Goal: Task Accomplishment & Management: Use online tool/utility

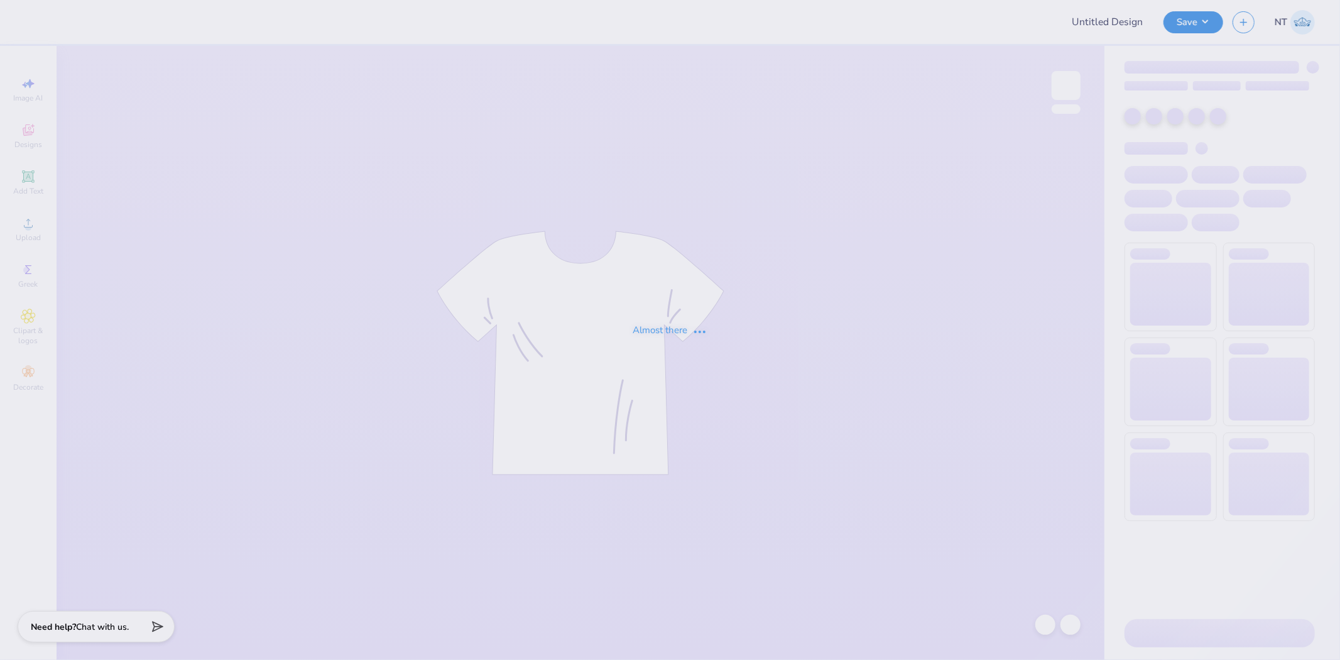
type input "Theta Sweatshirt"
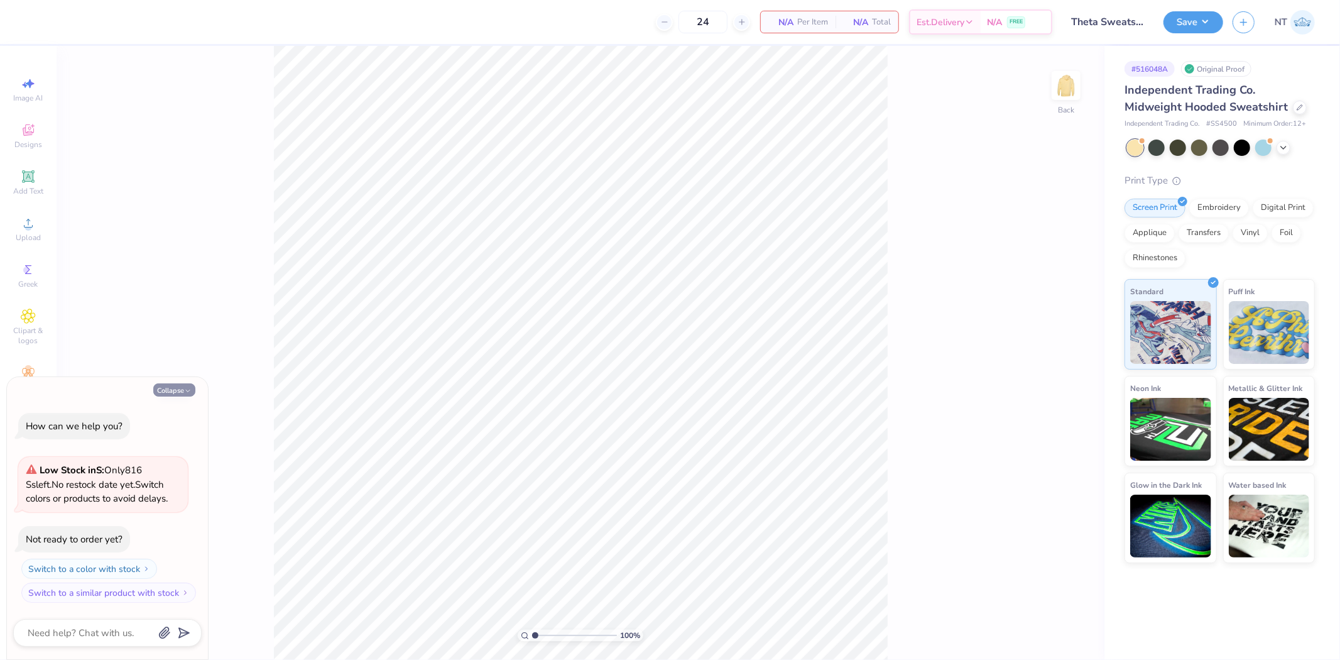
click at [177, 393] on button "Collapse" at bounding box center [174, 389] width 42 height 13
type textarea "x"
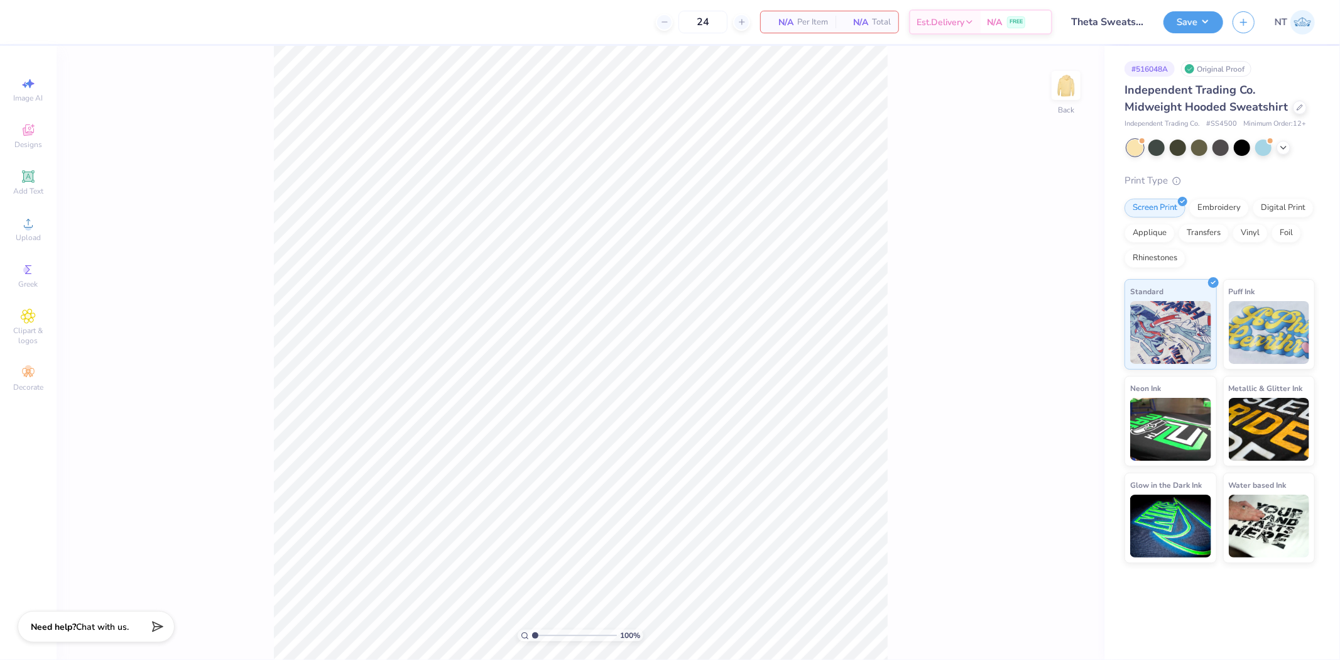
click at [1060, 120] on div "100 % Back" at bounding box center [581, 353] width 1048 height 614
click at [1062, 99] on img at bounding box center [1066, 85] width 50 height 50
click at [1069, 95] on img at bounding box center [1066, 85] width 50 height 50
drag, startPoint x: 984, startPoint y: 225, endPoint x: 565, endPoint y: 40, distance: 457.4
click at [978, 224] on div "100 % Back" at bounding box center [581, 353] width 1048 height 614
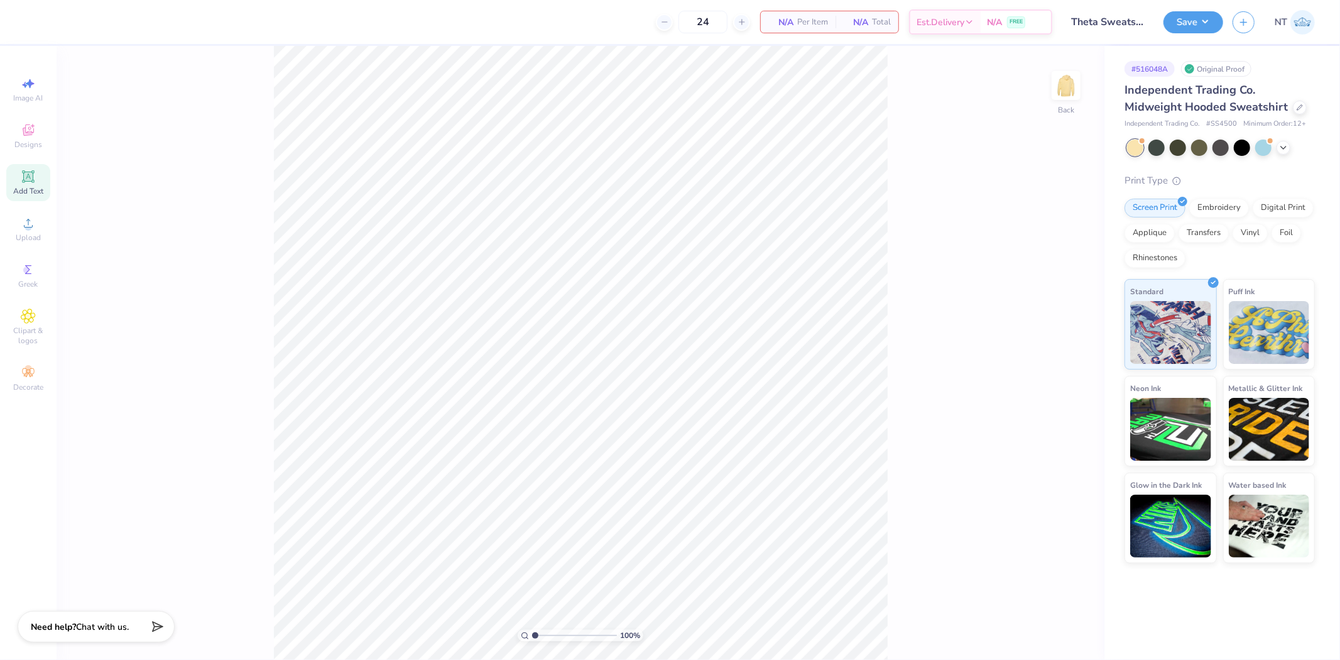
click at [21, 172] on icon at bounding box center [28, 176] width 15 height 15
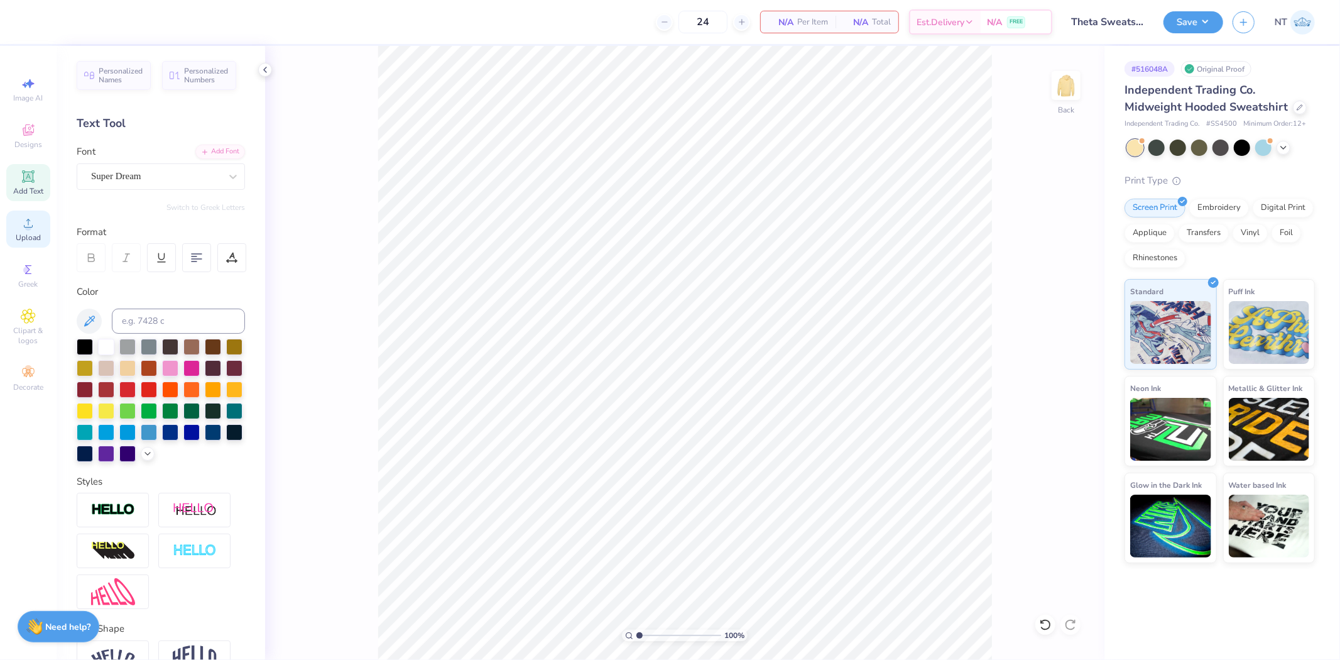
click at [38, 237] on span "Upload" at bounding box center [28, 237] width 25 height 10
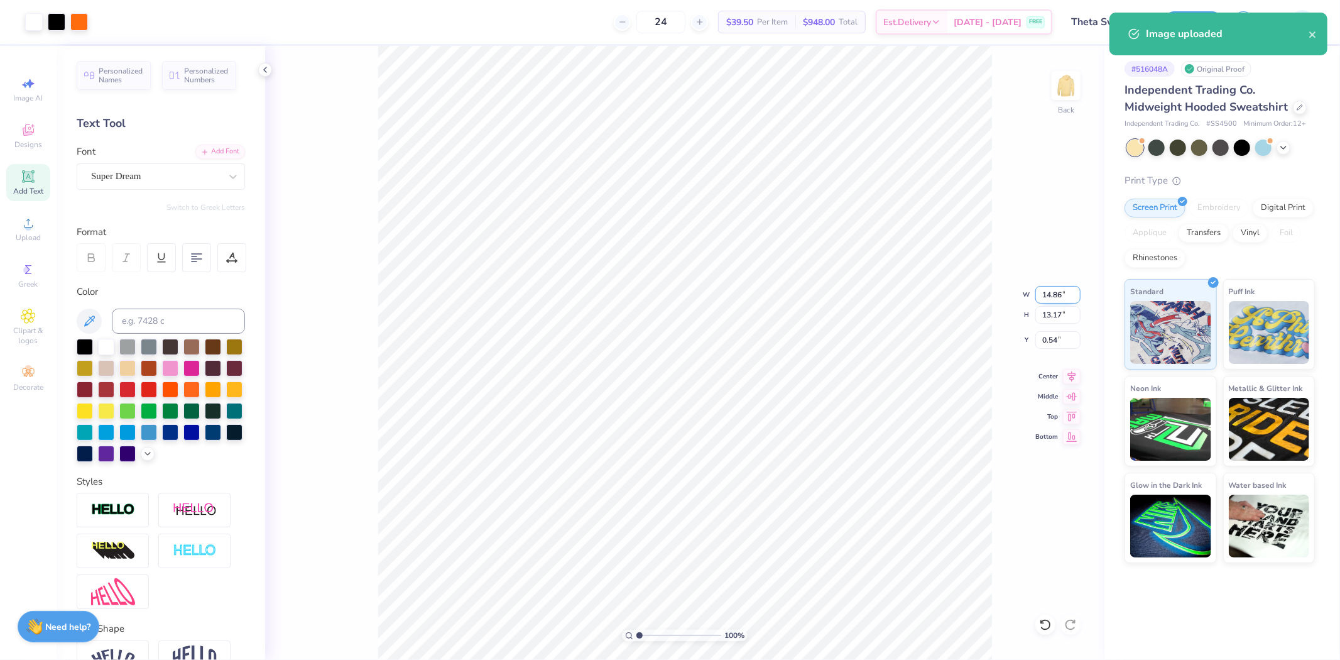
click at [1049, 293] on input "14.86" at bounding box center [1057, 295] width 45 height 18
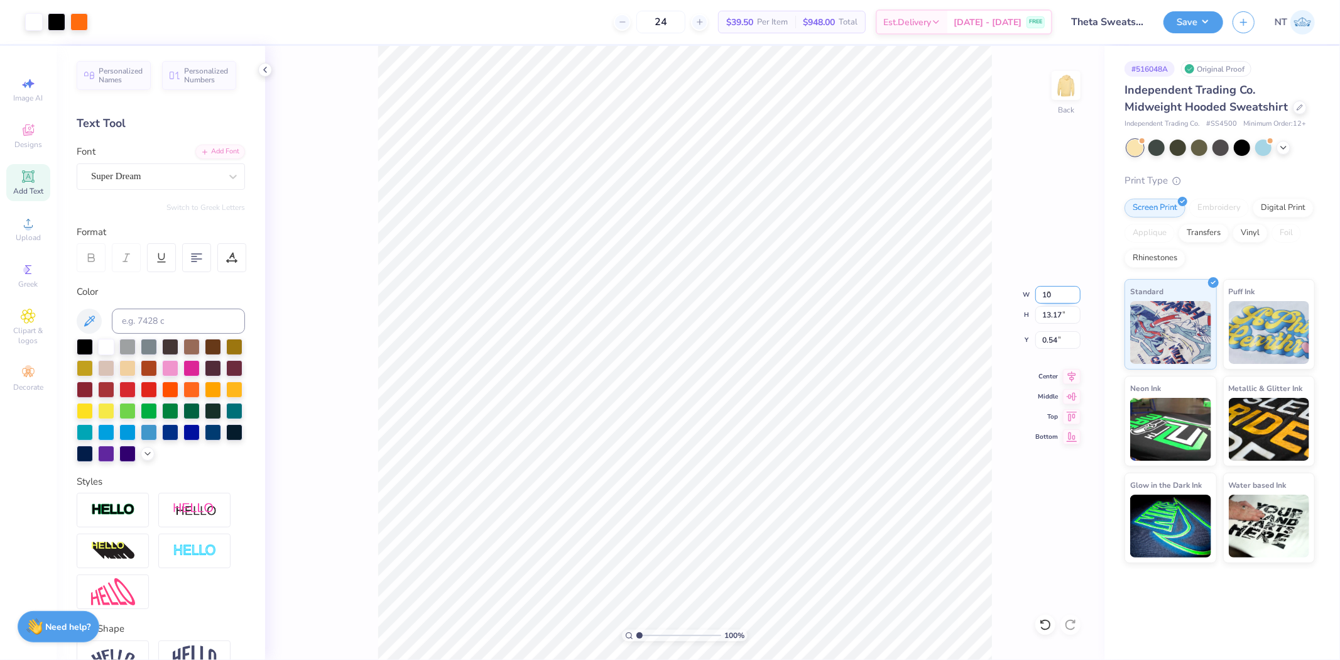
type input "10.00"
type input "8.86"
click at [1054, 334] on input "2.69" at bounding box center [1057, 340] width 45 height 18
type input "3.00"
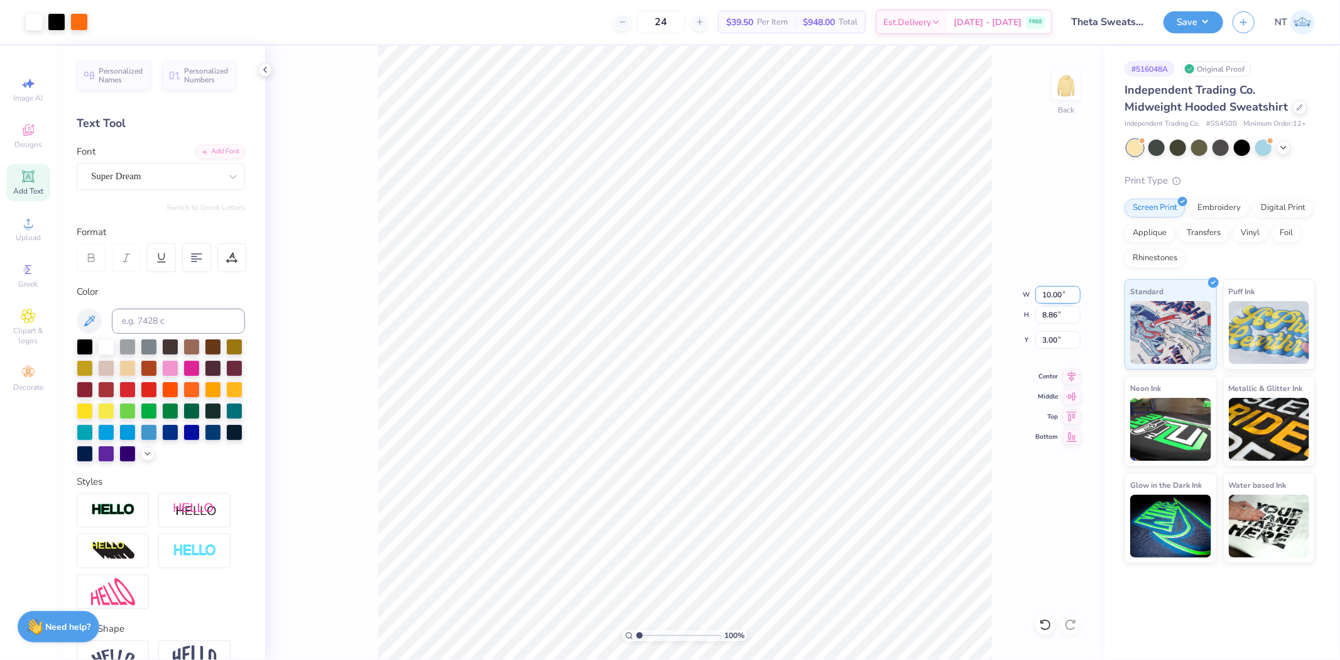
click at [1045, 298] on input "10.00" at bounding box center [1057, 295] width 45 height 18
type input "8.00"
type input "7.09"
click at [1045, 341] on input "3.89" at bounding box center [1057, 340] width 45 height 18
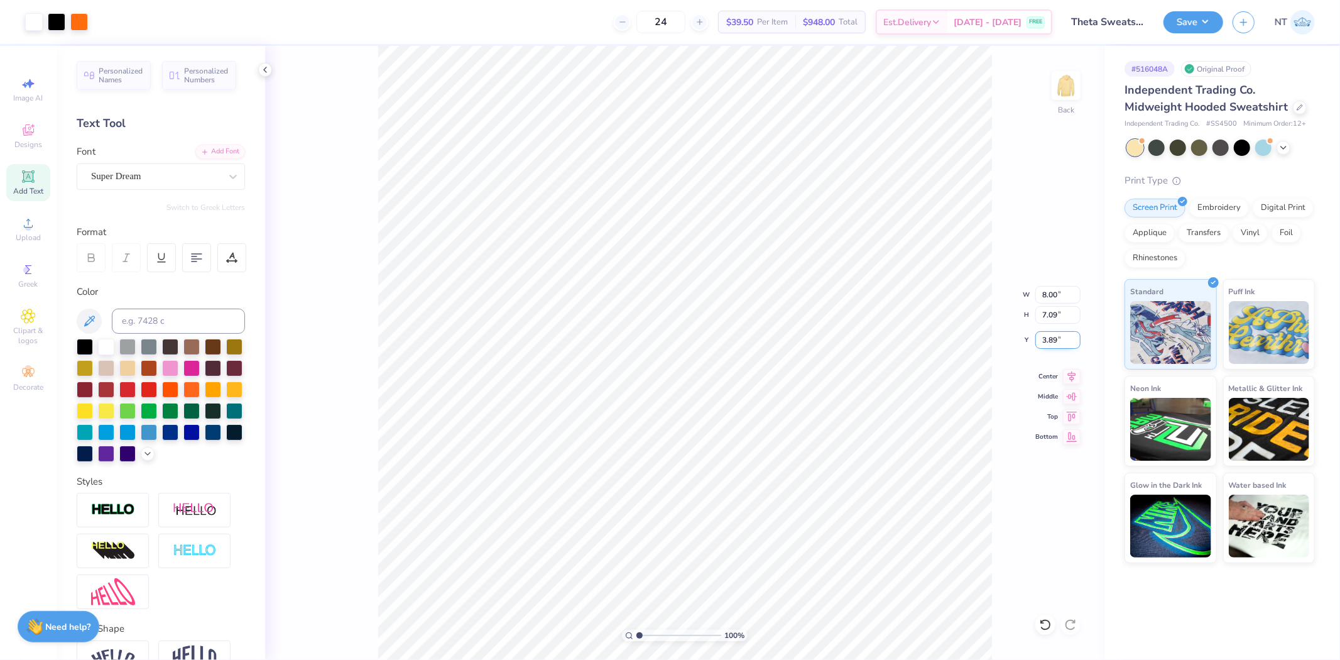
click at [1045, 341] on input "3.89" at bounding box center [1057, 340] width 45 height 18
type input "3"
click at [1045, 341] on input "3.89" at bounding box center [1057, 340] width 45 height 18
type input "3.00"
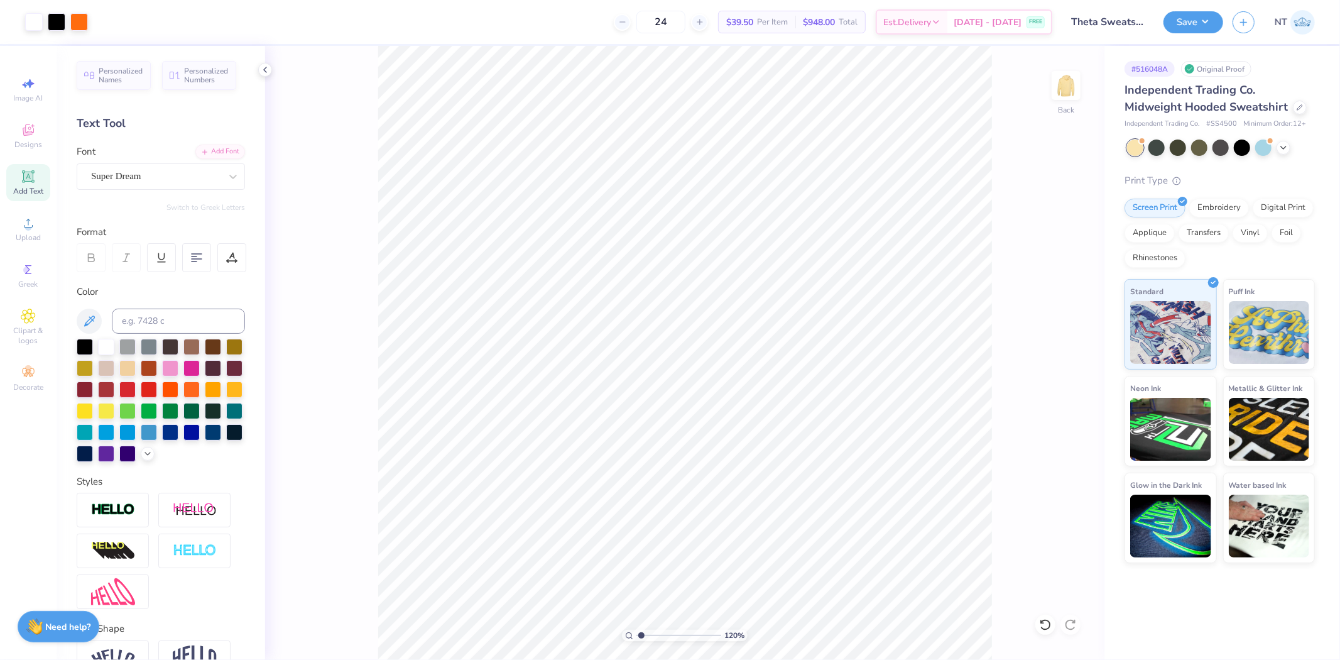
type input "1.20355278054301"
click at [1038, 294] on input "8.00" at bounding box center [1057, 295] width 45 height 18
type input "9"
type input "1.20355278054301"
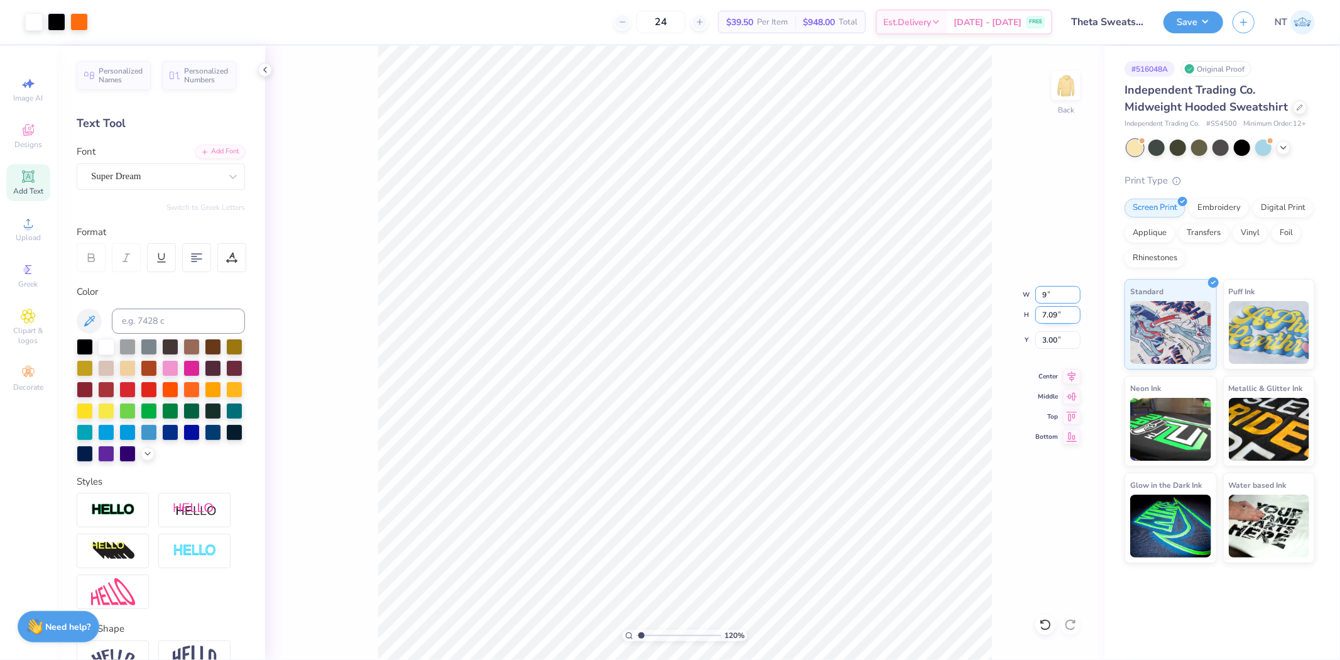
type input "9.00"
type input "7.98"
click at [1035, 335] on input "2.56" at bounding box center [1057, 340] width 45 height 18
type input "3"
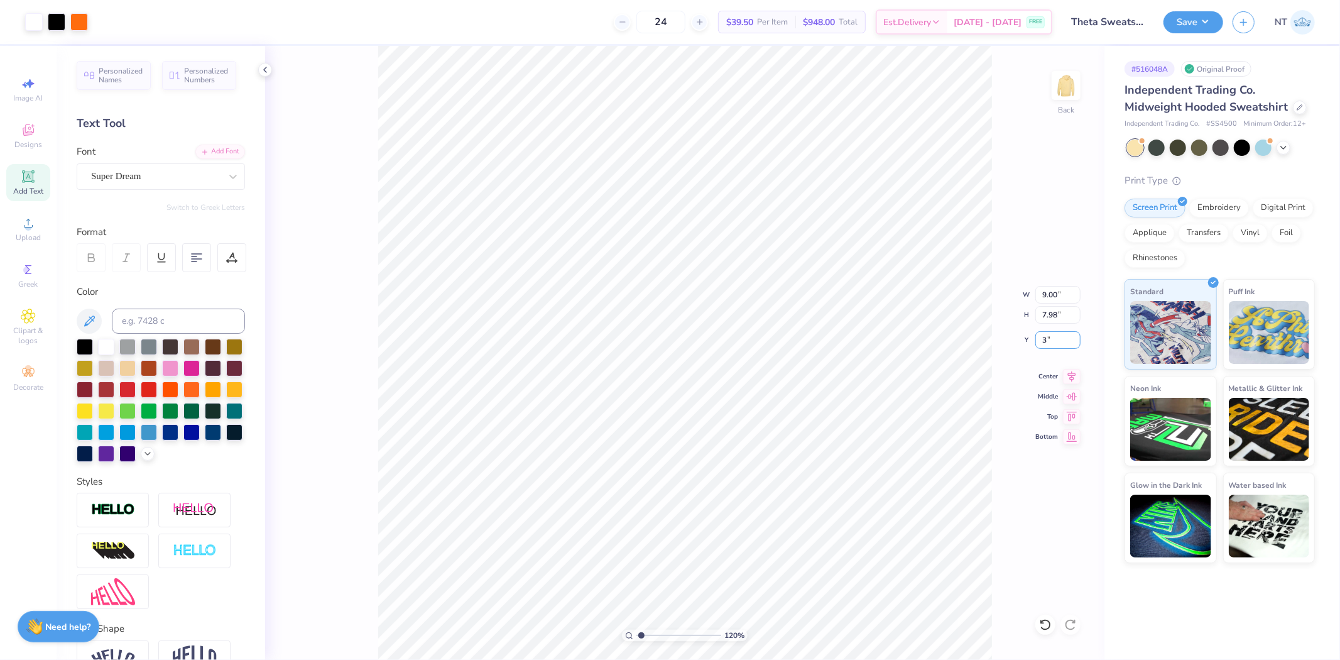
type input "1.20355278054301"
type input "3.00"
click at [1180, 23] on button "Save" at bounding box center [1194, 20] width 60 height 22
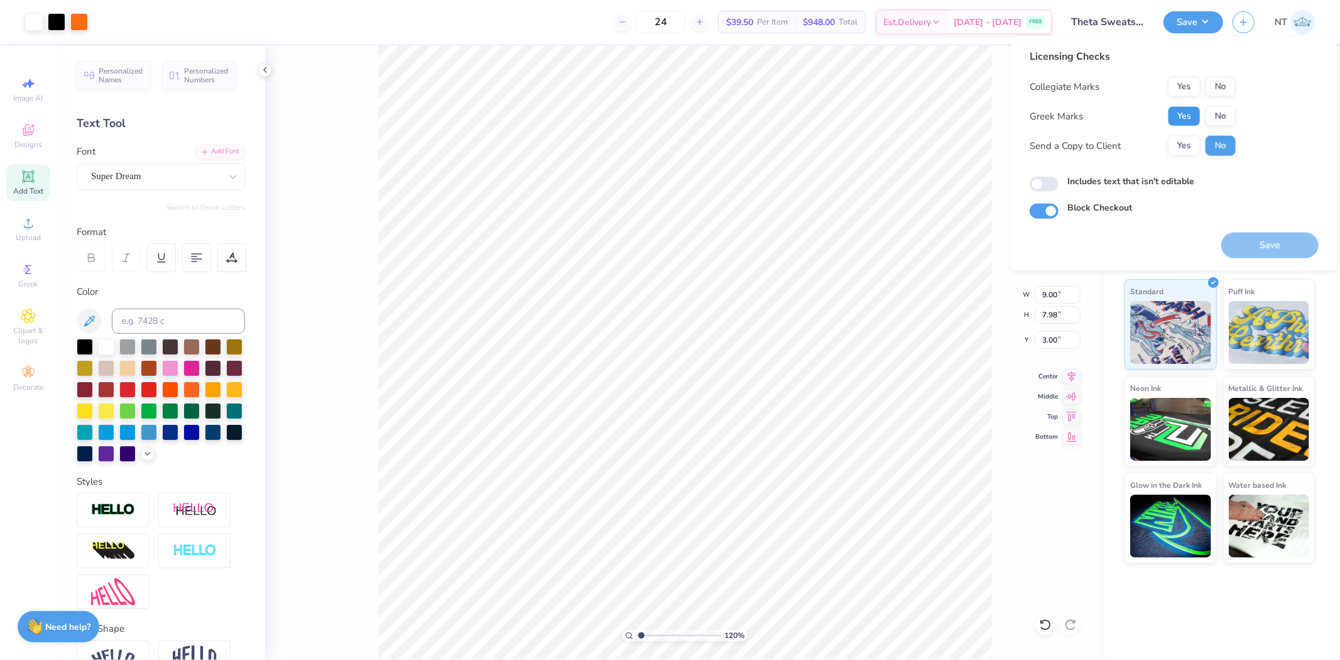
click at [1186, 108] on button "Yes" at bounding box center [1184, 116] width 33 height 20
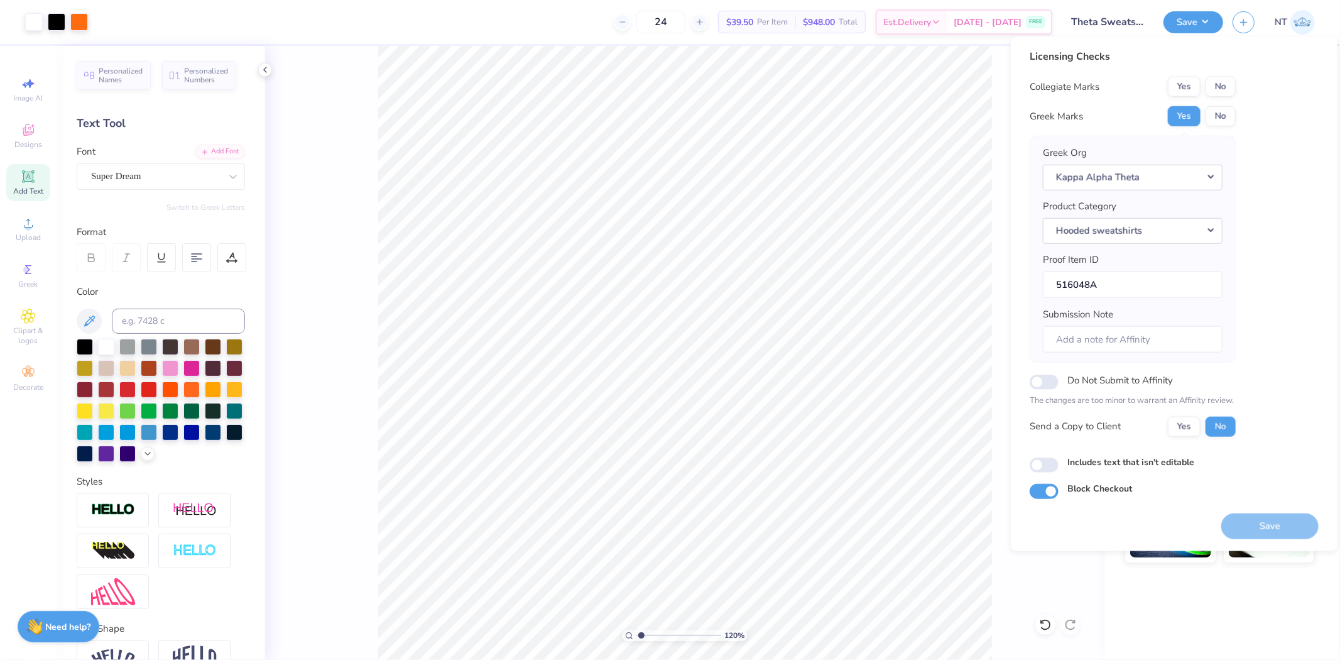
click at [1219, 96] on button "No" at bounding box center [1221, 87] width 30 height 20
type input "1.20355278054301"
click at [1155, 462] on label "Includes text that isn't editable" at bounding box center [1130, 461] width 127 height 13
click at [1059, 462] on input "Includes text that isn't editable" at bounding box center [1044, 464] width 29 height 15
checkbox input "true"
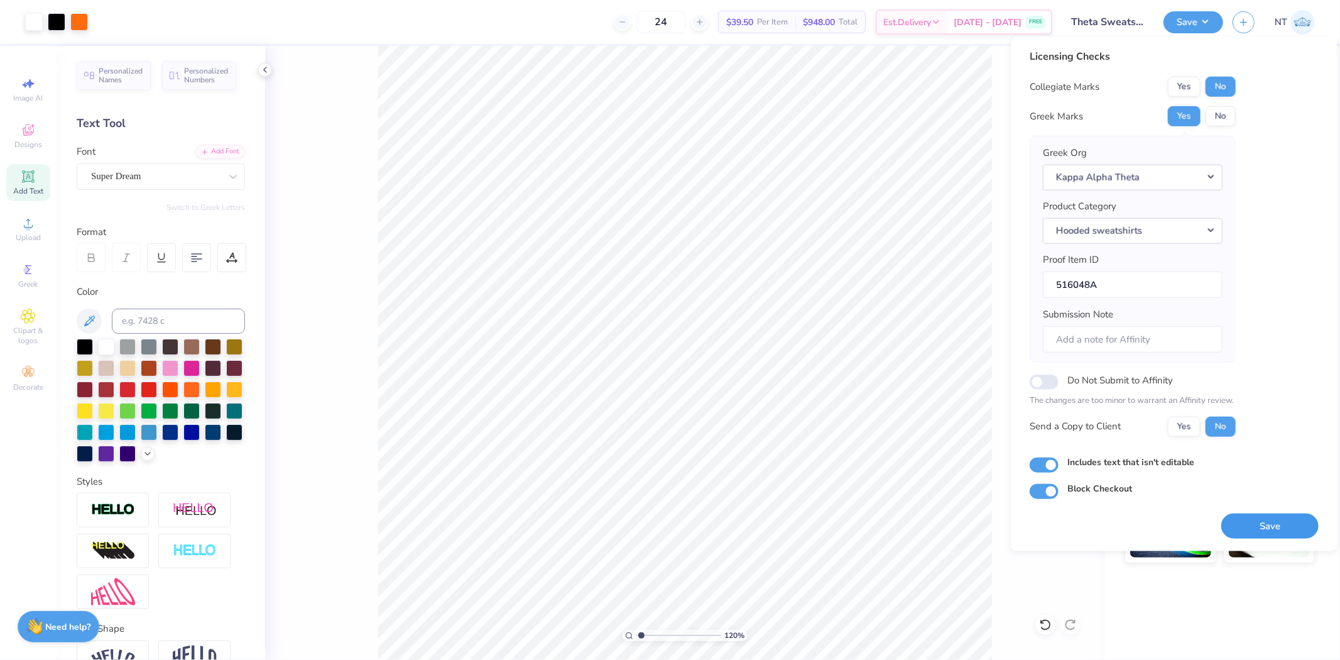
click at [1235, 516] on button "Save" at bounding box center [1269, 526] width 97 height 26
type input "1.20355278054301"
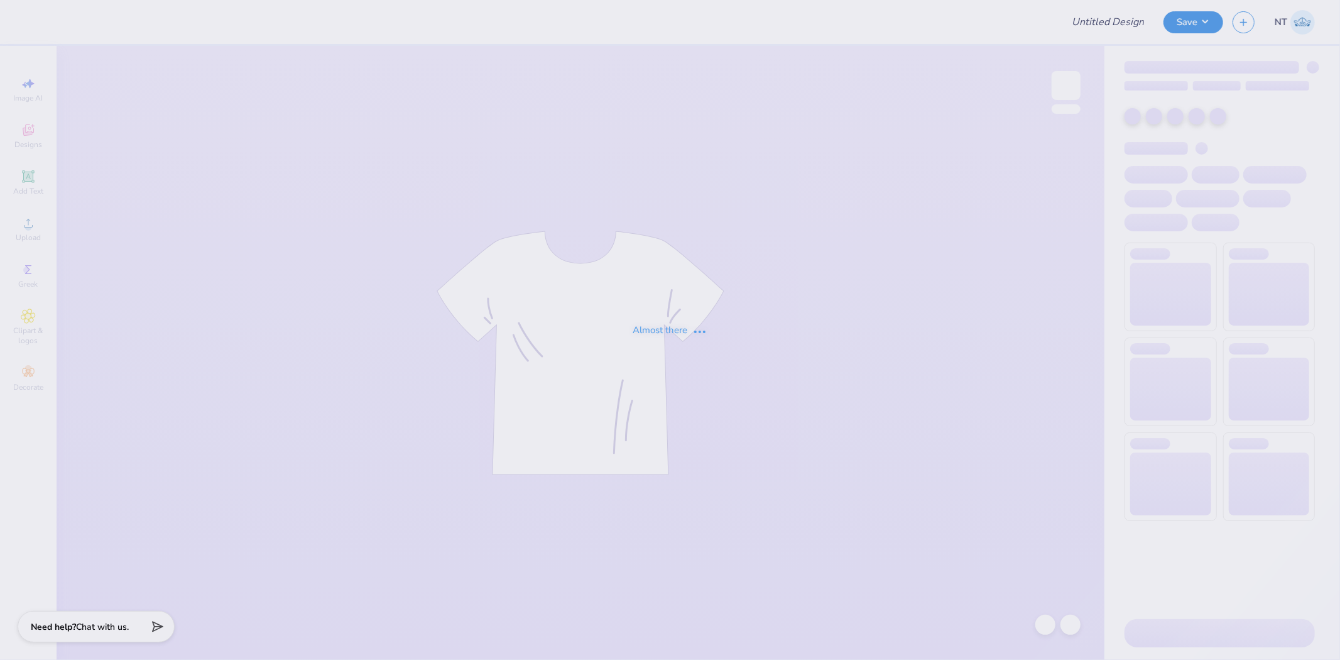
type input "ZTA x ATO Hoco"
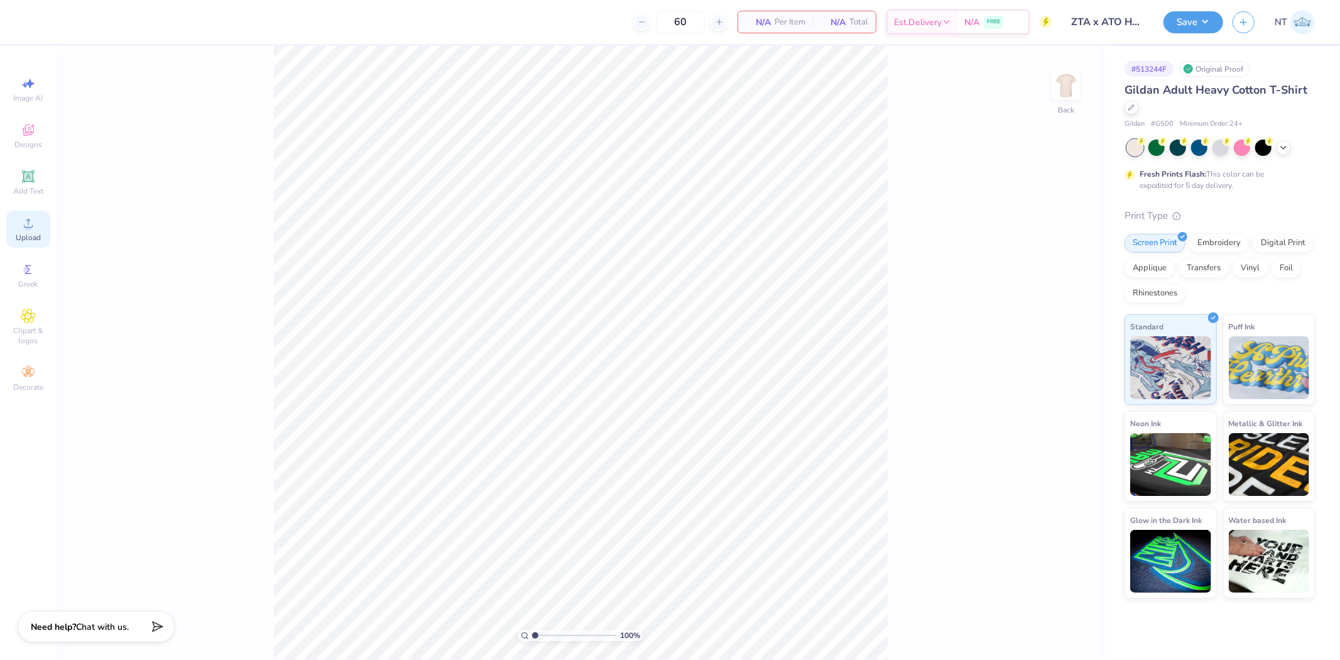
click at [48, 218] on div "Upload" at bounding box center [28, 228] width 44 height 37
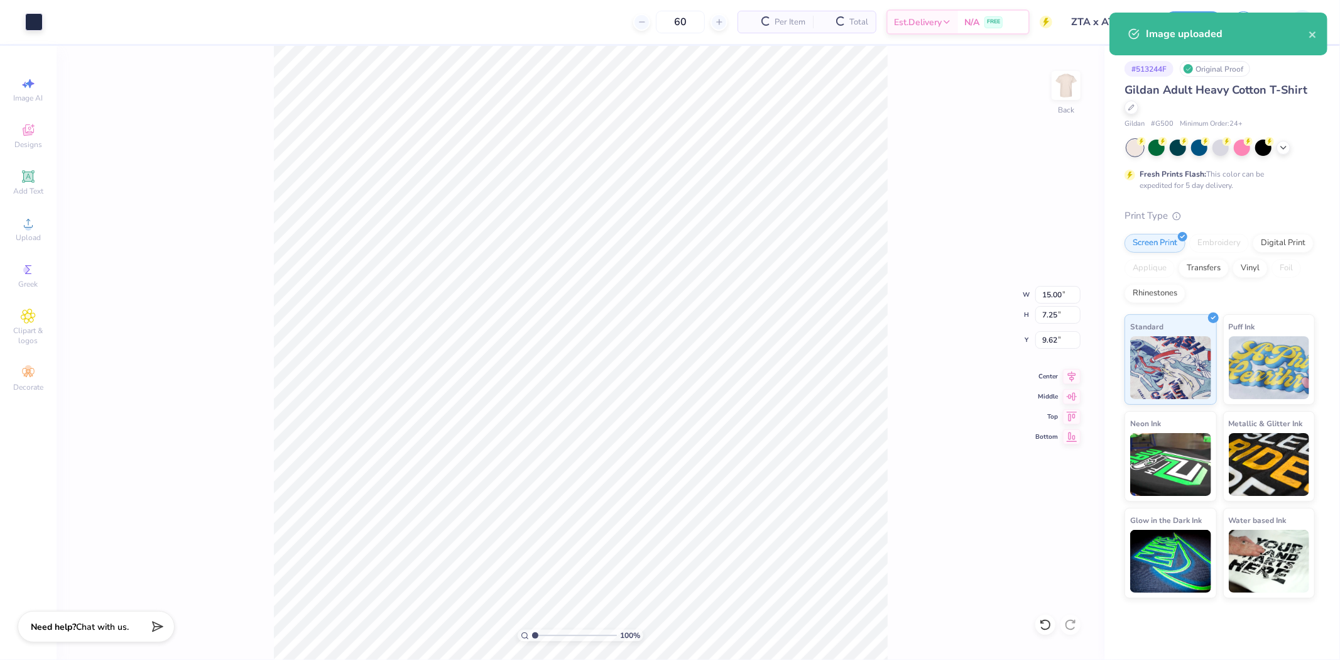
click at [888, 531] on div "100 % Back W 15.00 15.00 " H 7.25 7.25 " Y 9.62 9.62 " Center Middle Top Bottom" at bounding box center [581, 353] width 1048 height 614
type input "8.81"
type input "4.26"
type input "12.62"
type input "5.19"
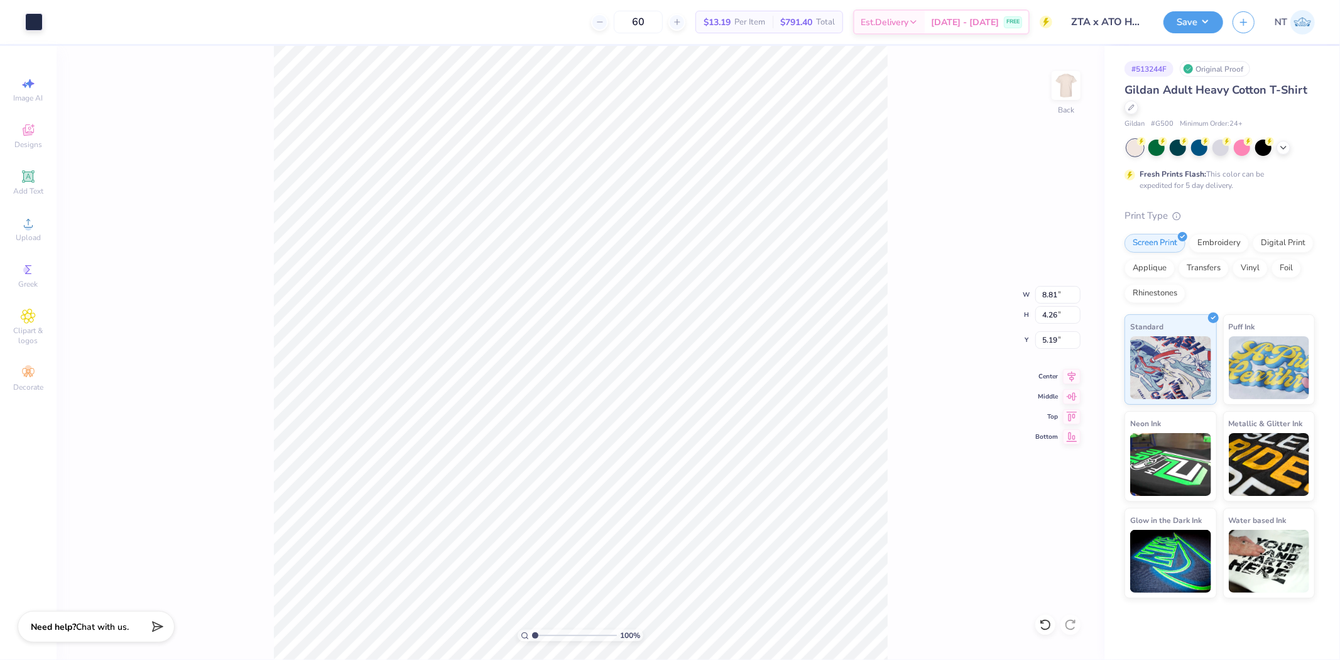
type input "6.19"
type input "2.99"
type input "6.45"
type input "3.00"
click at [23, 173] on icon at bounding box center [28, 176] width 15 height 15
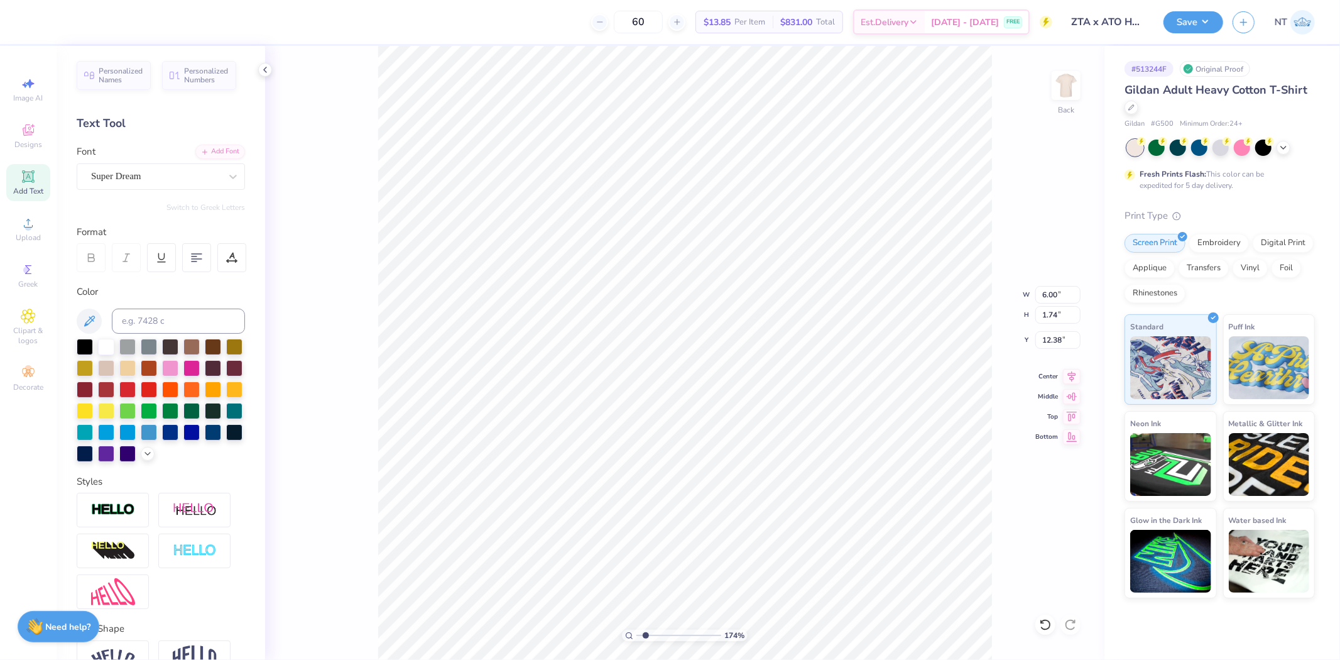
type input "1.74339349688841"
type textarea "2"
type input "1.74339349688841"
type textarea "20"
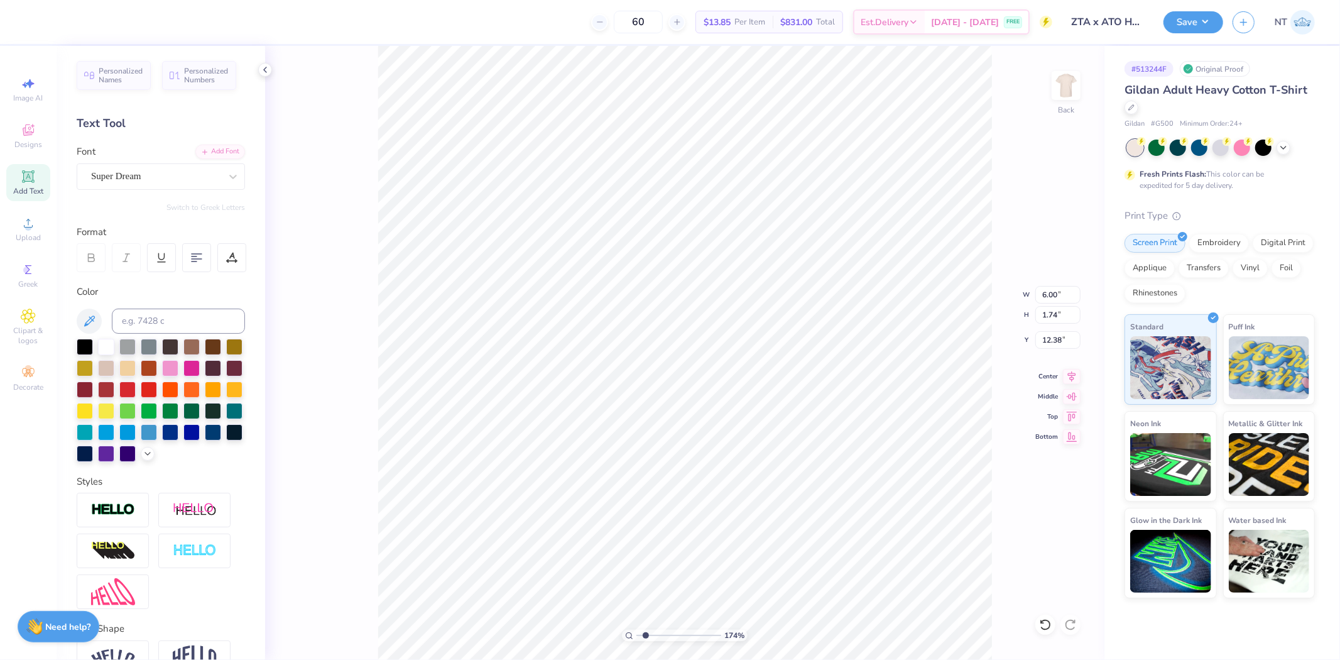
type input "1.74339349688841"
type input "2.91"
type input "1.74339349688841"
click at [148, 307] on div "Color" at bounding box center [161, 373] width 168 height 177
click at [158, 324] on input at bounding box center [178, 320] width 133 height 25
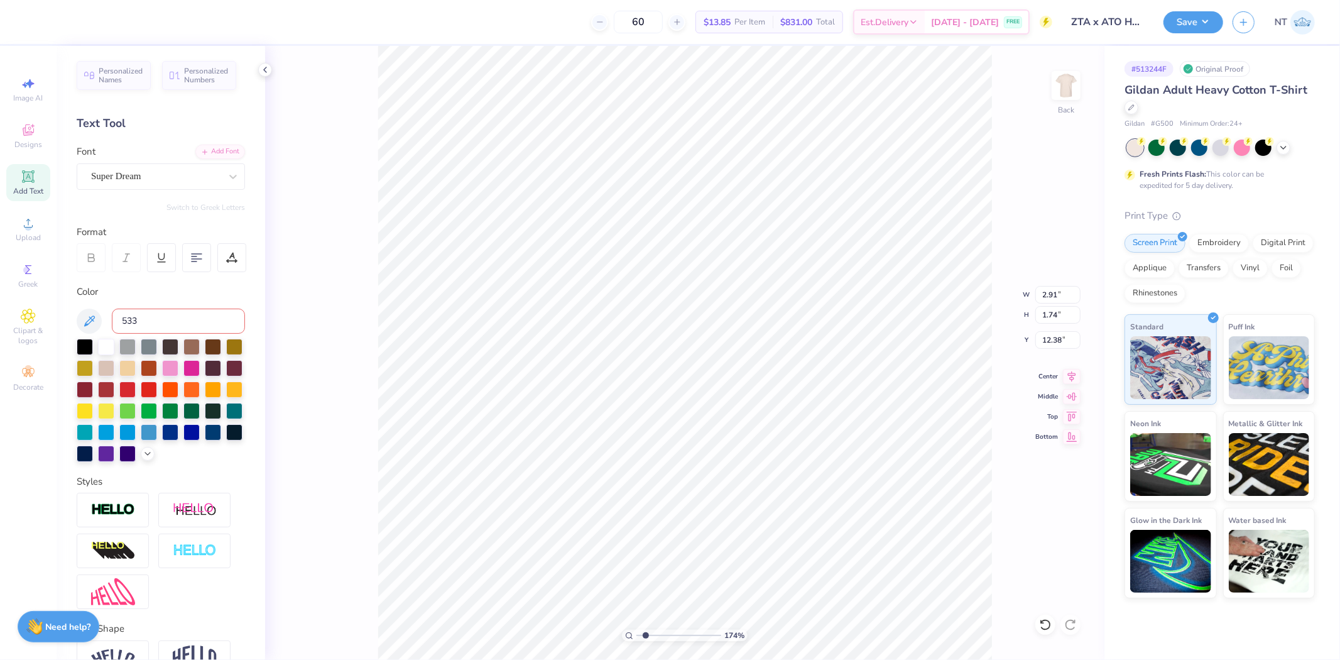
type input "533"
click at [186, 329] on input "533" at bounding box center [178, 320] width 133 height 25
type input "1.74339349688841"
click at [158, 160] on div "Font Super Dream" at bounding box center [161, 167] width 168 height 45
click at [167, 164] on div "Super Dream" at bounding box center [161, 176] width 168 height 26
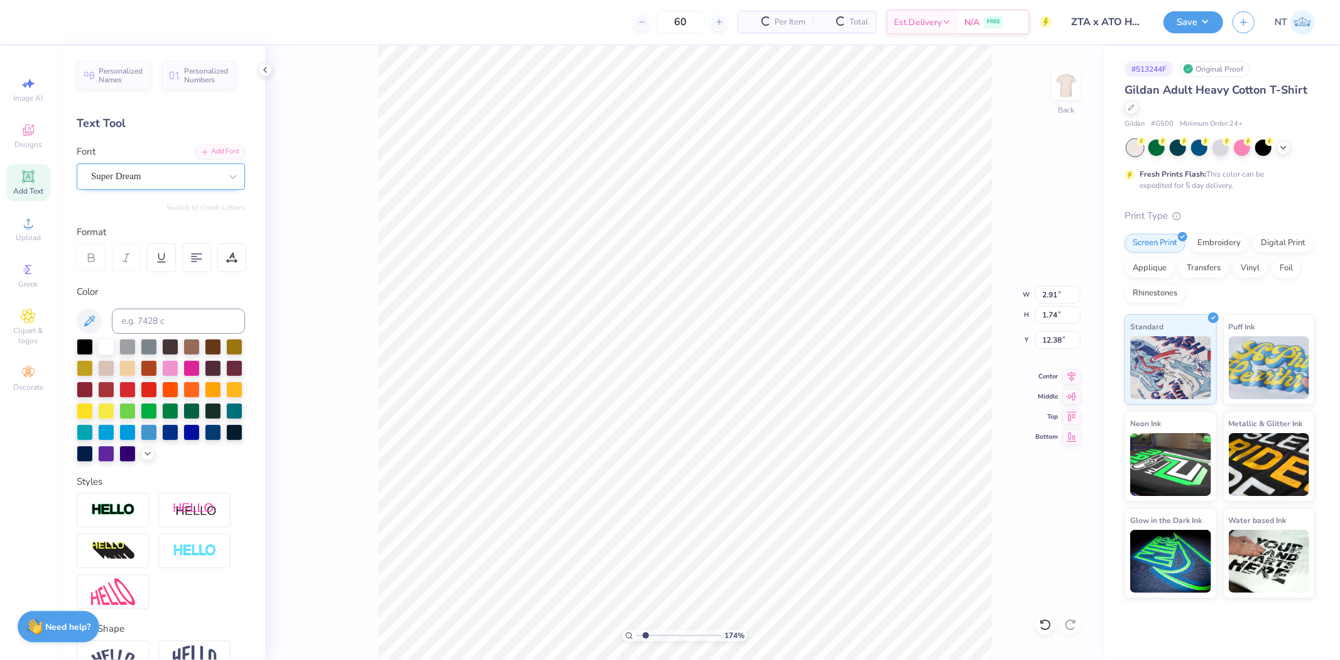
type input "1.74339349688841"
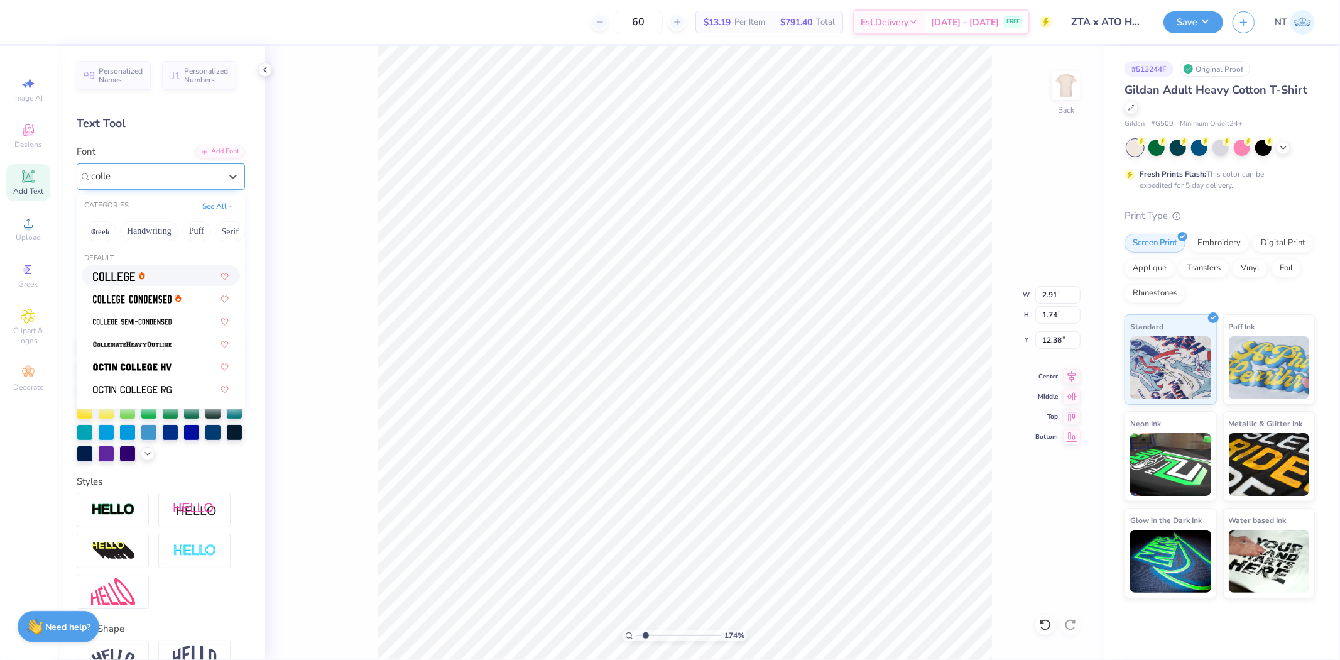
type input "colle"
type input "1.74339349688841"
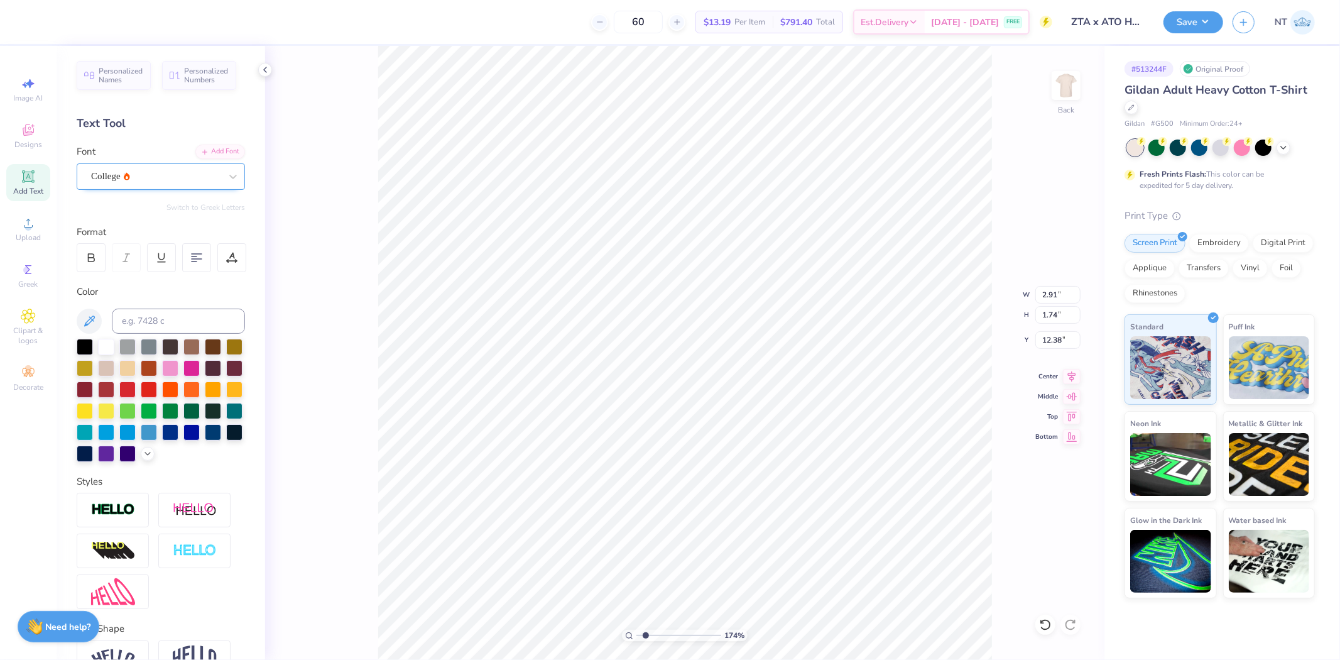
type input "1.74339349688841"
type input "2.18"
type input "1.70"
type input "12.40"
type input "1.74339349688841"
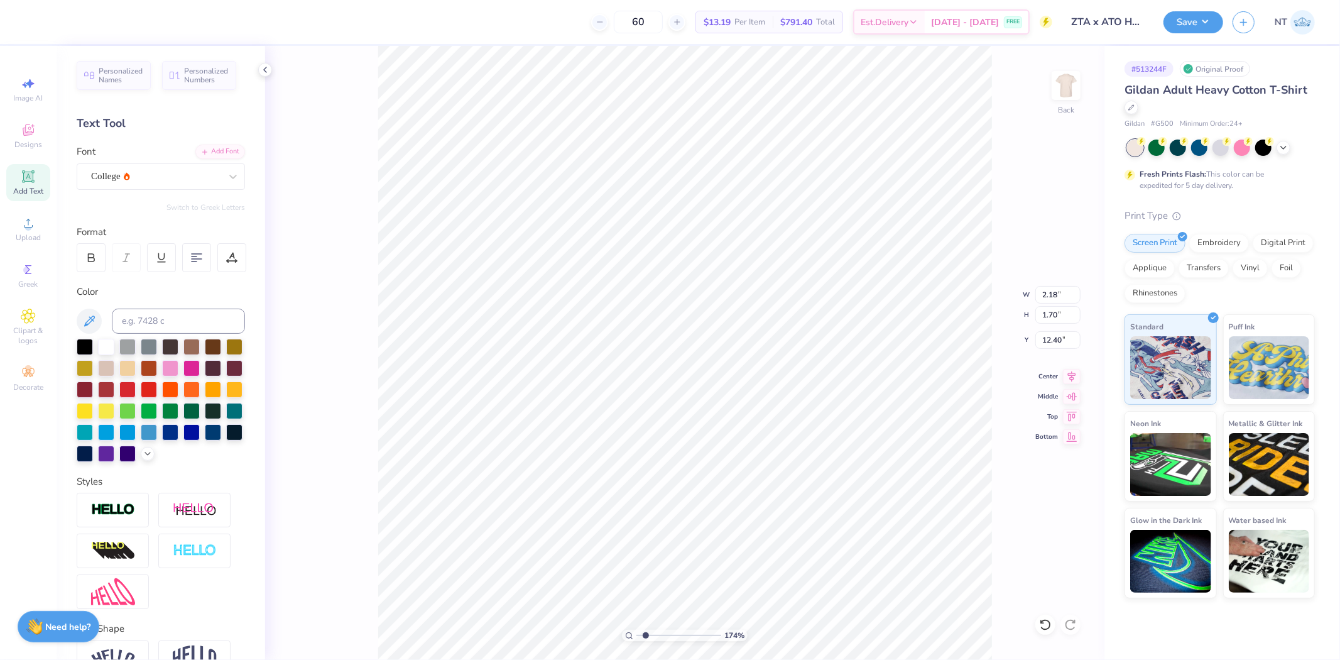
type input "1.37"
type input "1.06"
type input "13.04"
type input "1.74339349688841"
type input "4.79"
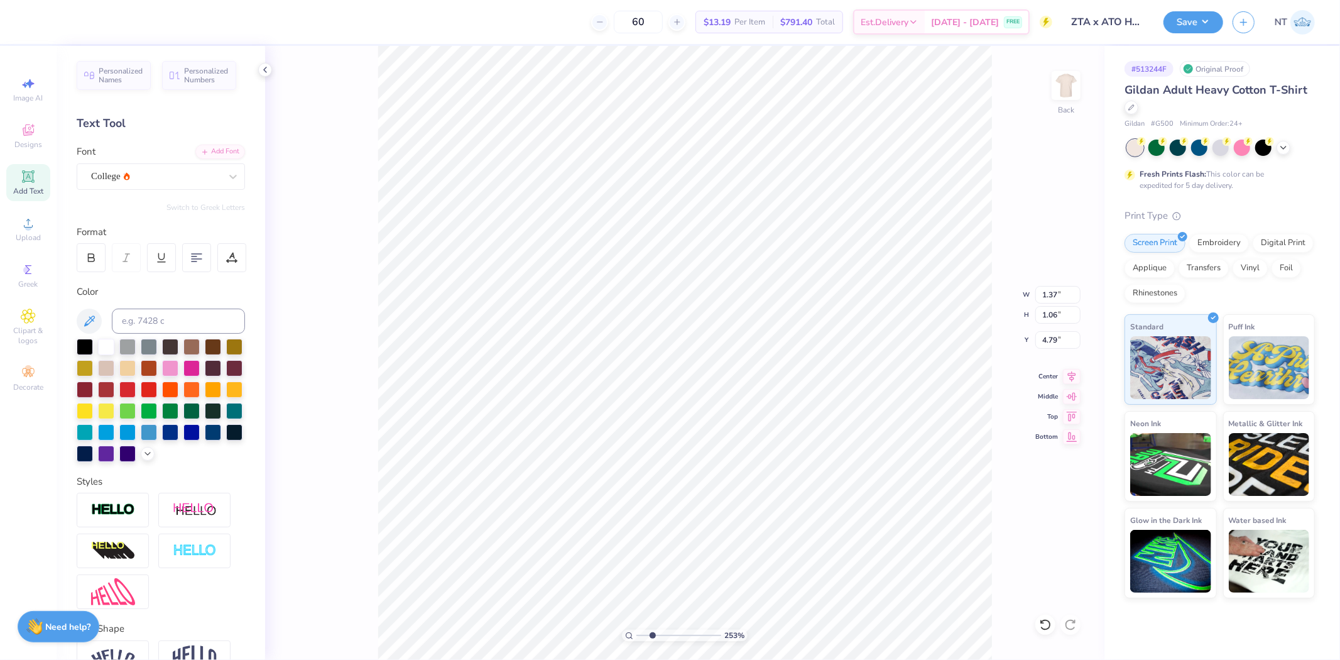
type input "2.52537398785411"
type input "4.78"
click at [676, 412] on li "Duplicate" at bounding box center [674, 420] width 99 height 25
type input "2.52537398785411"
type input "5.78"
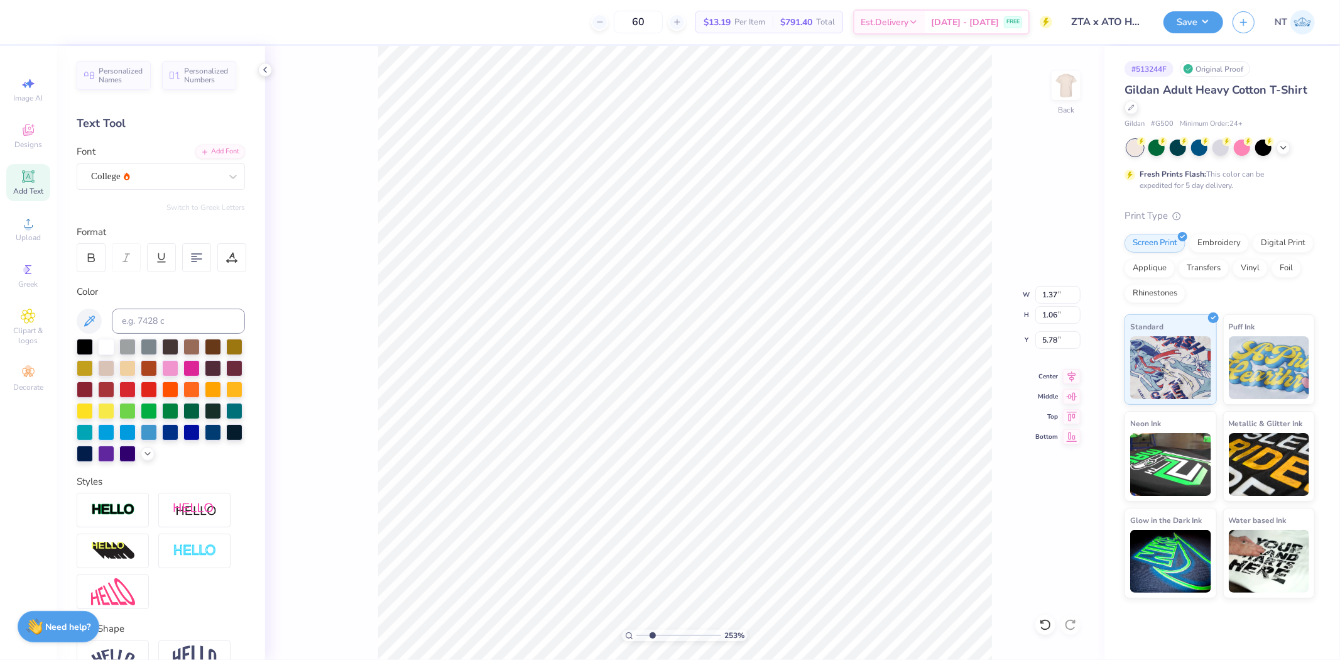
type input "2.52537398785411"
type input "4.78"
type input "2.52537398785411"
type textarea "2"
type input "2.52537398785411"
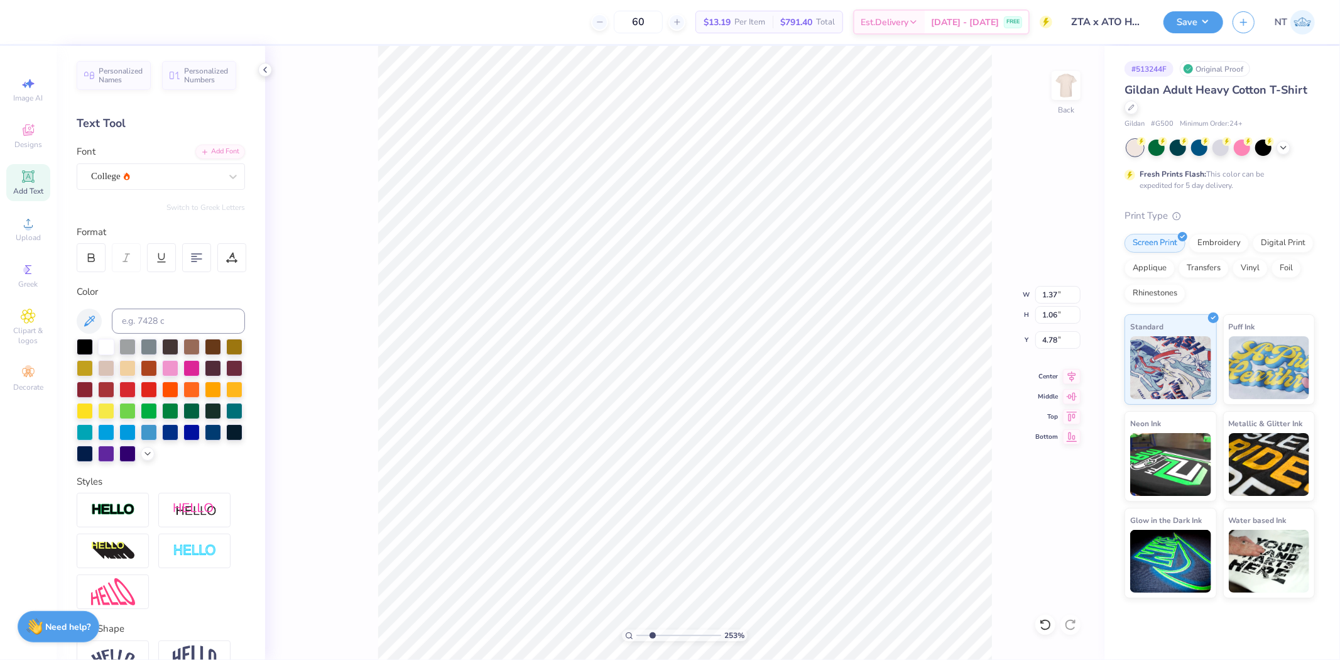
type textarea "25"
click at [845, 409] on li "Duplicate" at bounding box center [854, 405] width 99 height 25
type input "2.52537398785411"
type input "5.78"
type input "2.52537398785411"
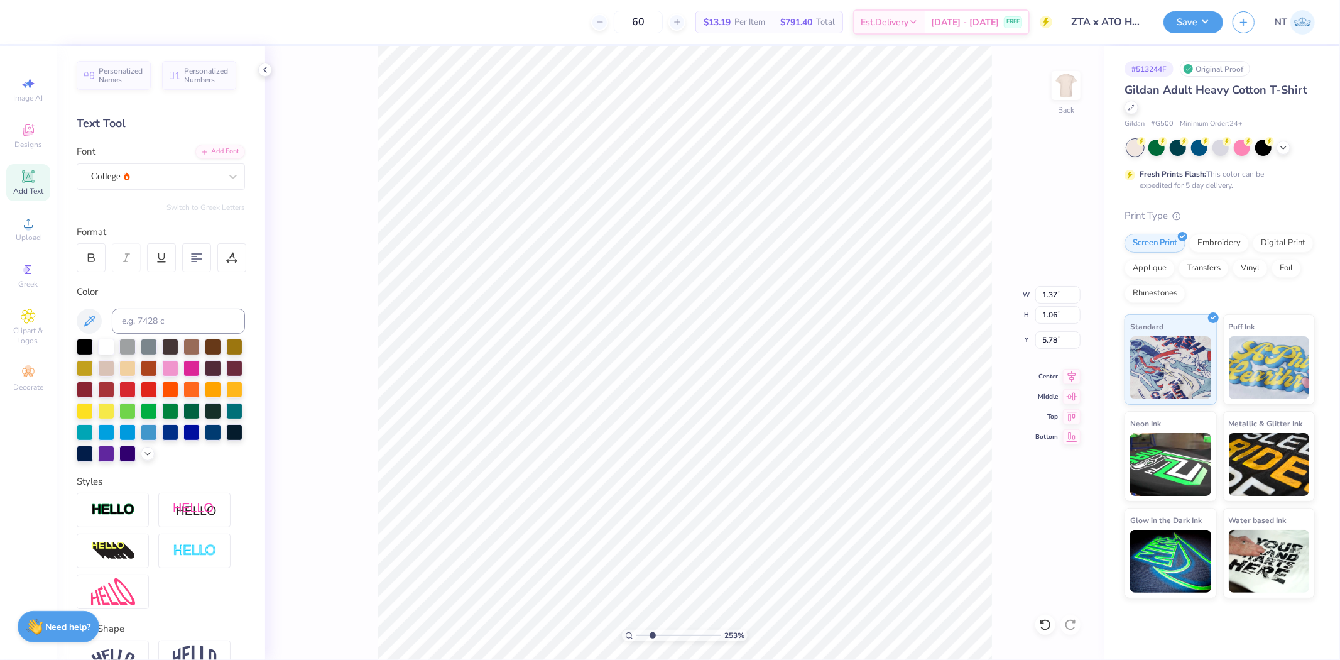
type input "8.19"
type input "2.52537398785411"
type textarea "H"
type input "2.52537398785411"
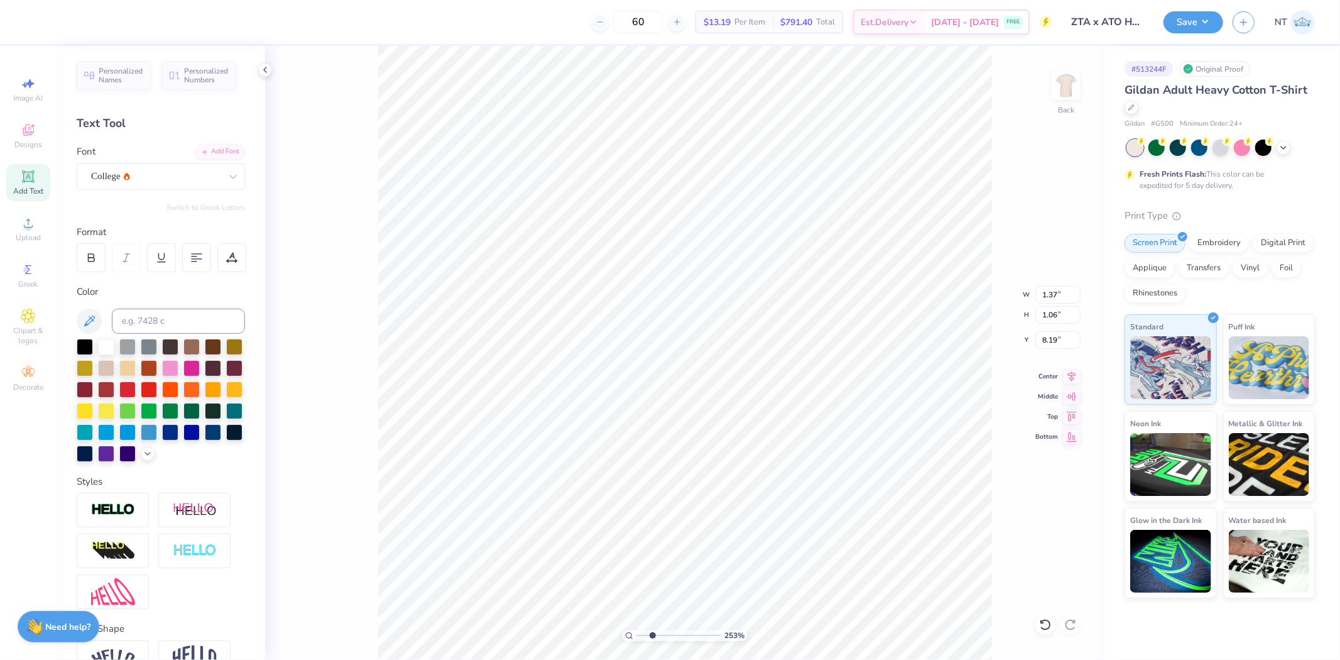
type textarea "HO"
type input "2.52537398785411"
type textarea "HOM"
type input "2.52537398785411"
type textarea "HOME"
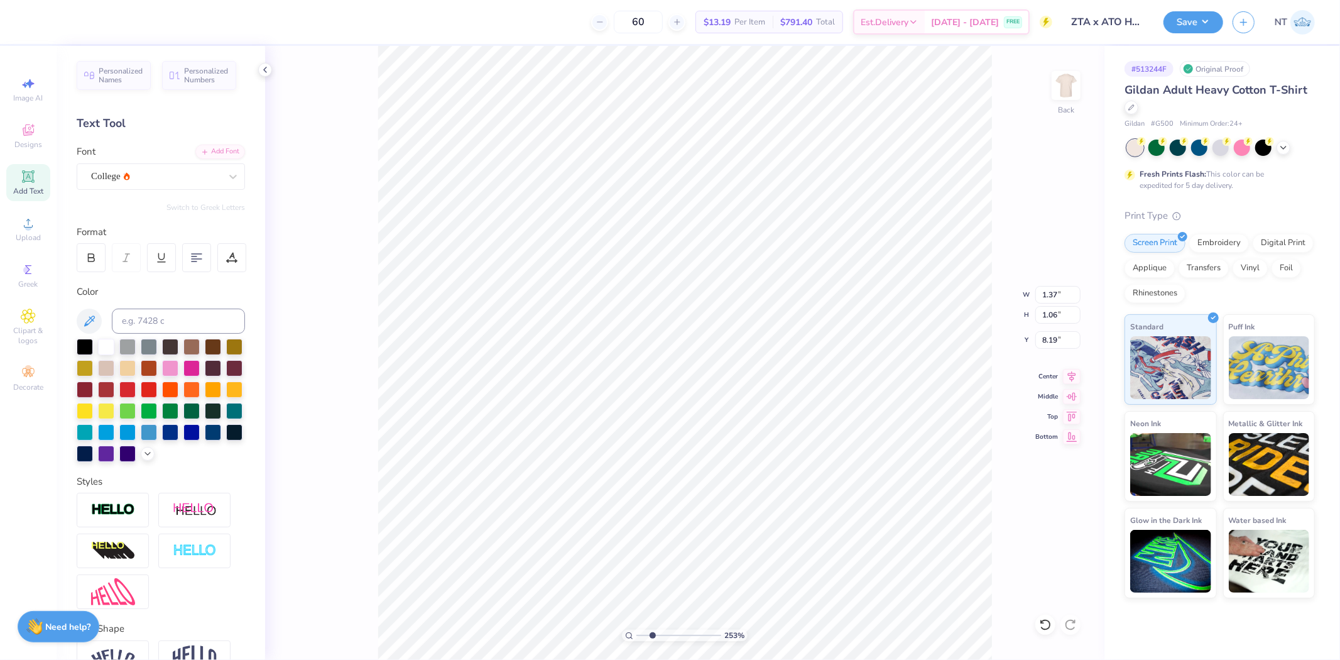
type input "2.52537398785411"
type textarea "HOMECO"
type input "2.52537398785411"
type textarea "HOMECOM"
type input "2.52537398785411"
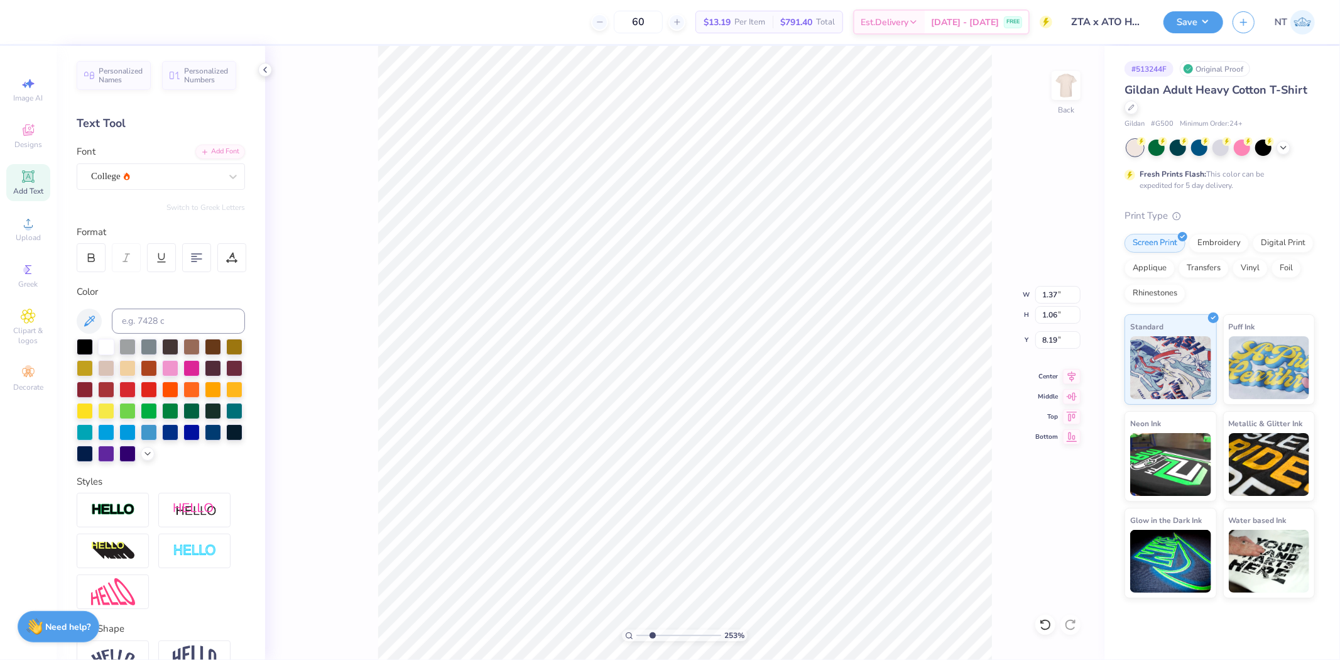
type textarea "HOMECOMI"
type input "2.52537398785411"
type textarea "HOMECOMIN"
type input "2.52537398785411"
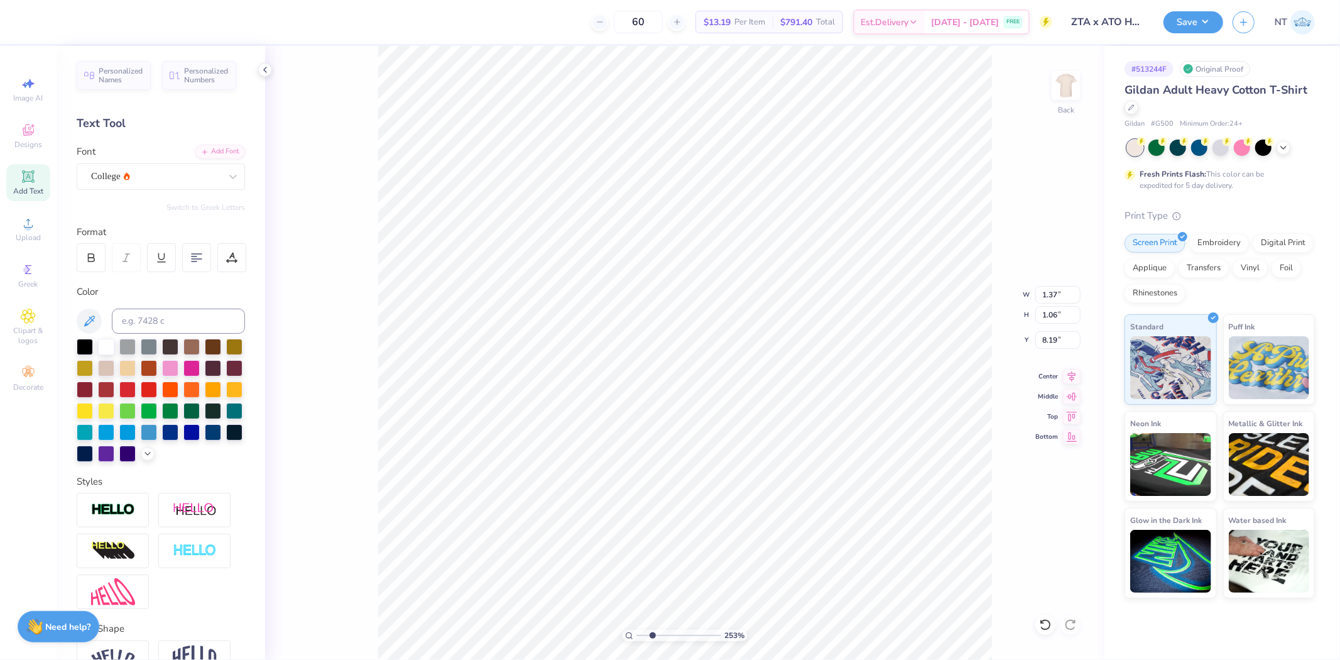
type textarea "HOMECOMING"
type input "2.52537398785411"
type input "8.35"
type input "2.52537398785411"
type input "5.34"
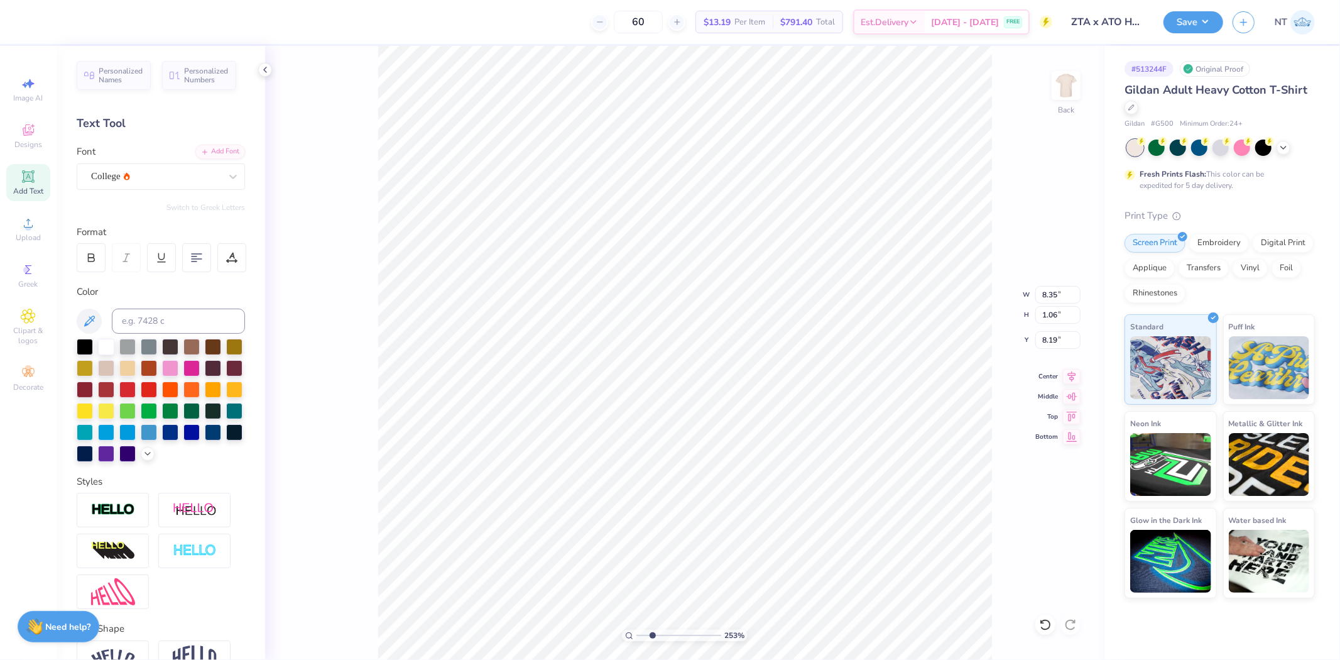
type input "0.68"
type input "8.57"
type input "2.52537398785411"
type input "2.09"
type input "2.52537398785411"
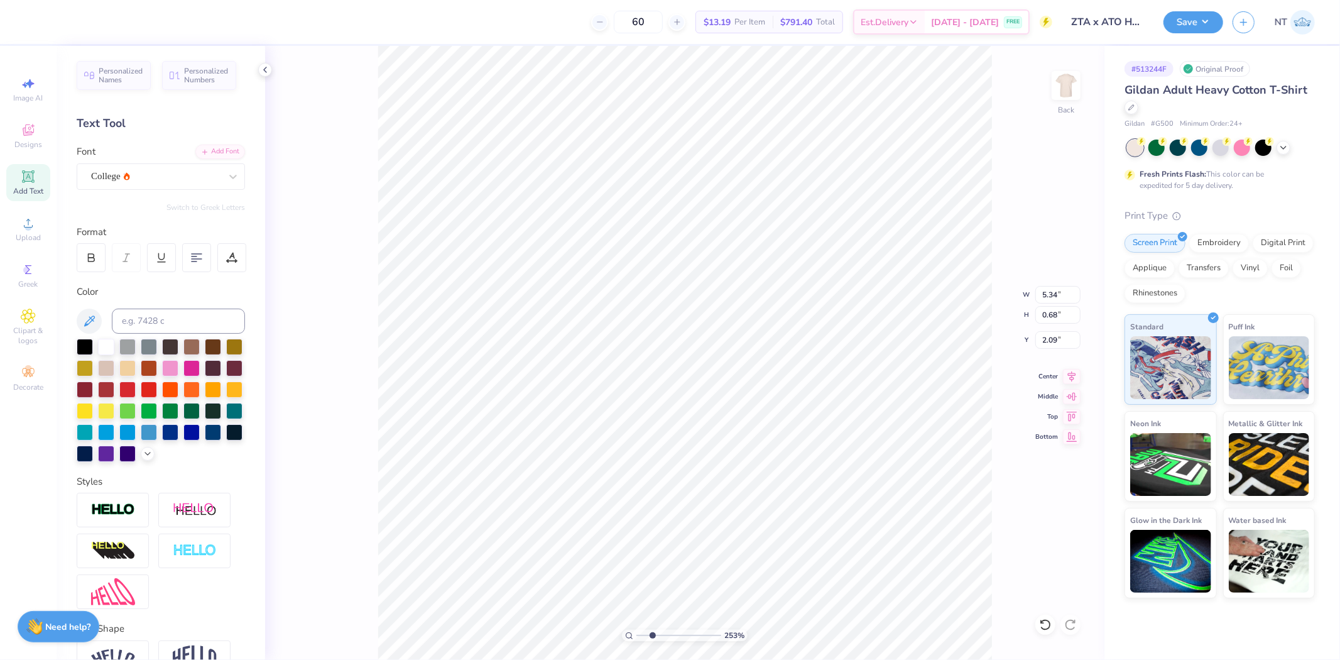
type input "6.07"
type input "0.77"
type input "1.99"
type input "2.52537398785411"
type input "6.07"
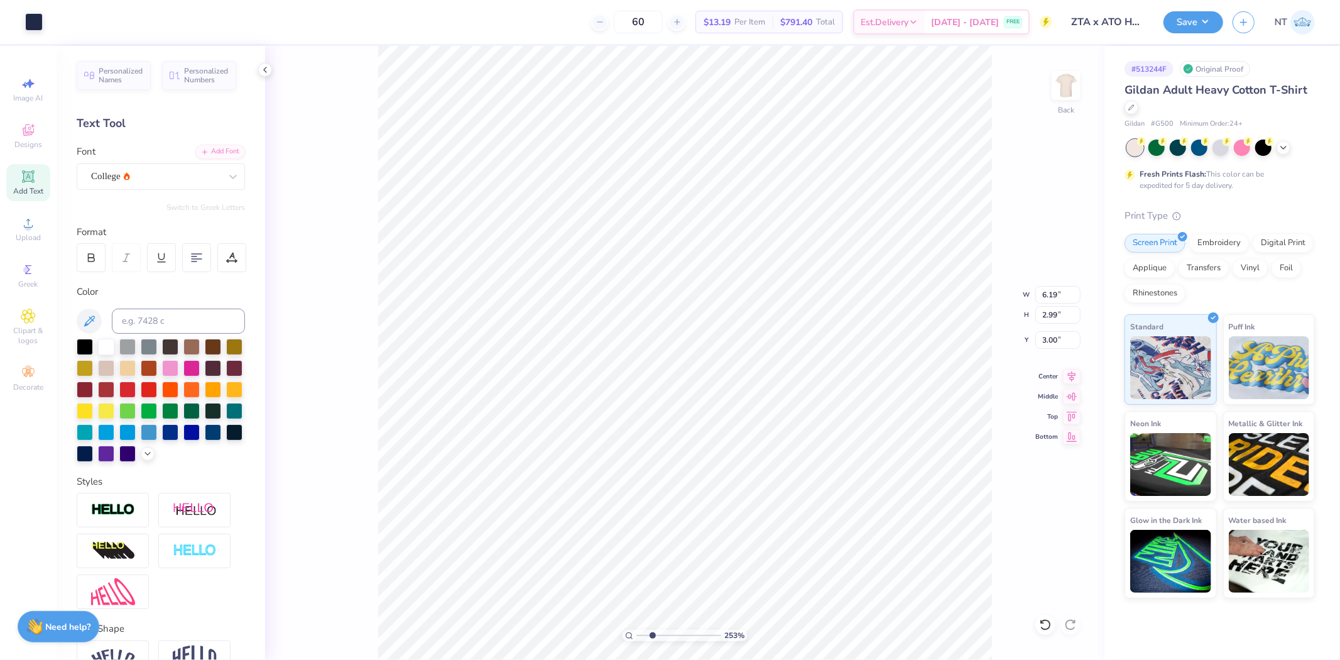
type input "0.77"
type input "1.99"
click at [1050, 293] on input "6.07" at bounding box center [1057, 295] width 45 height 18
type input "6.19"
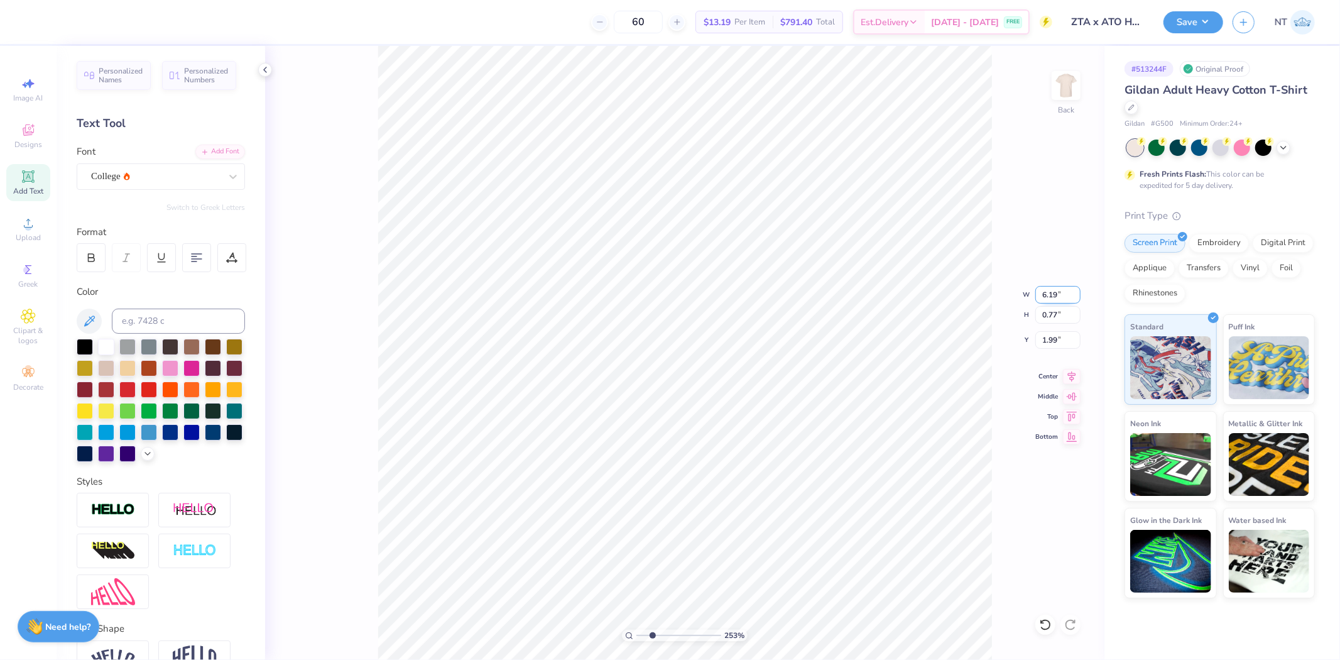
type input "2.52537398785411"
type input "0.79"
type input "2.52537398785411"
type input "2.03"
click at [1035, 344] on div "120 % Back" at bounding box center [684, 353] width 839 height 614
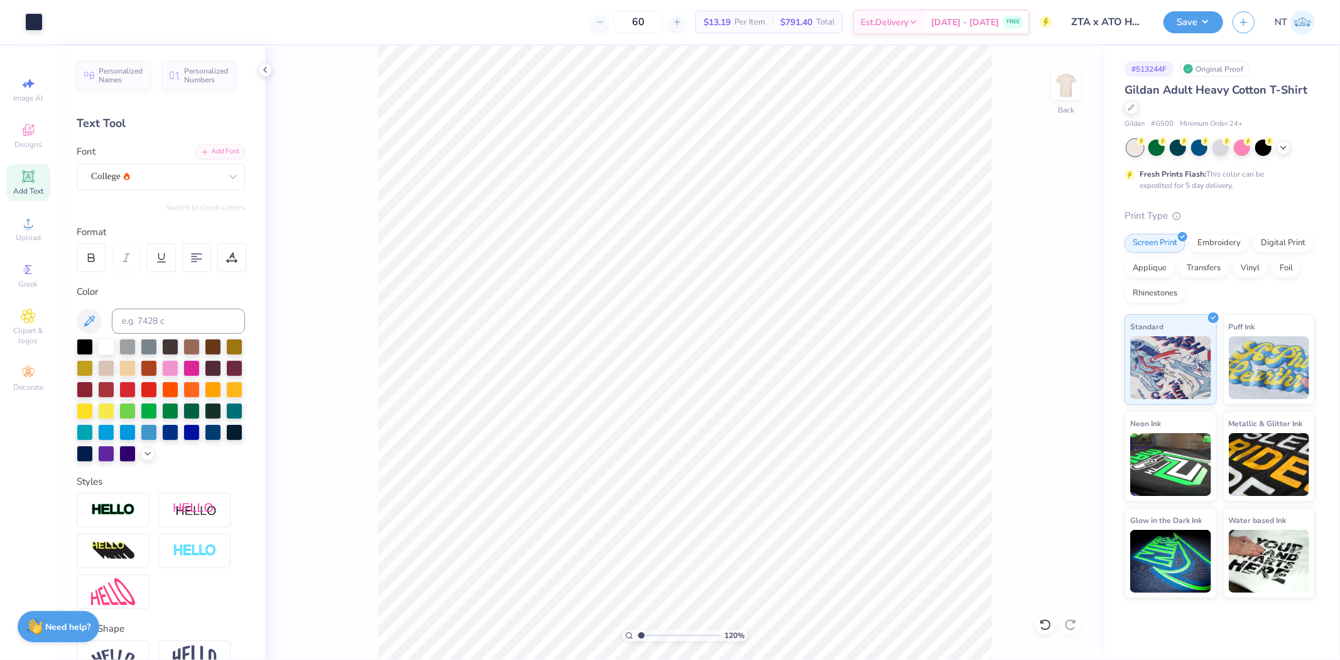
type input "1.20355278054301"
click at [1043, 293] on input "6.24" at bounding box center [1057, 295] width 45 height 18
type input "3.5"
type input "1.20355278054301"
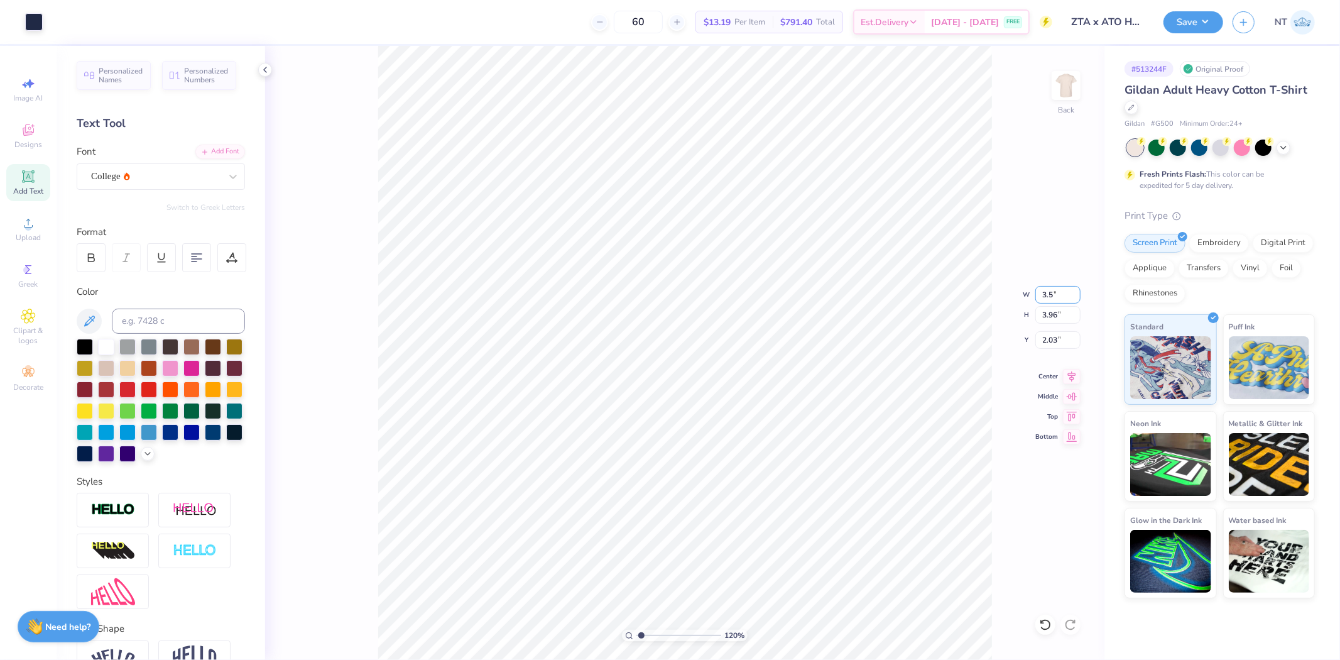
type input "3.50"
type input "2.22"
type input "2.90"
click at [1052, 352] on div "120 % Back W 3.50 3.50 " H 2.22 2.22 " Y 2.90 2.90 " Center Middle Top Bottom" at bounding box center [684, 353] width 839 height 614
click at [1050, 346] on div "120 % Back W 3.50 H 2.22 Y 2.90 Center Middle Top Bottom" at bounding box center [684, 353] width 839 height 614
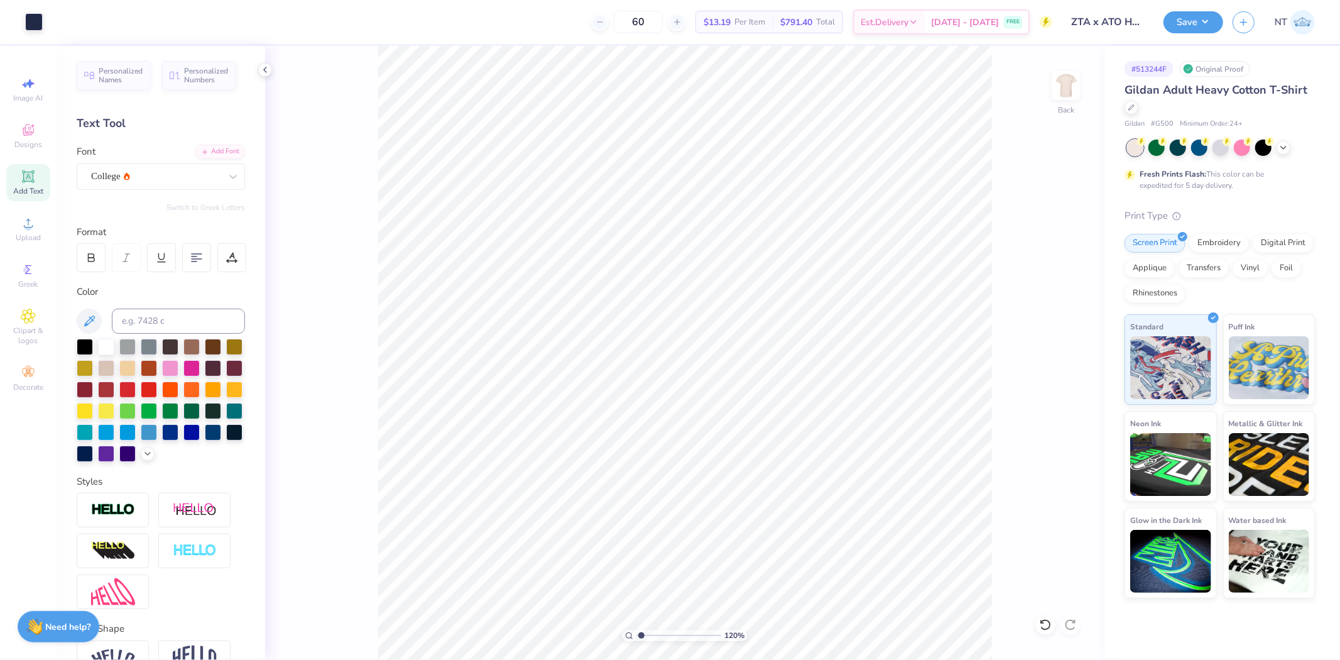
type input "1.20355278054301"
click at [1039, 339] on input "2.90" at bounding box center [1057, 340] width 45 height 18
type input "3"
type input "1.20355278054301"
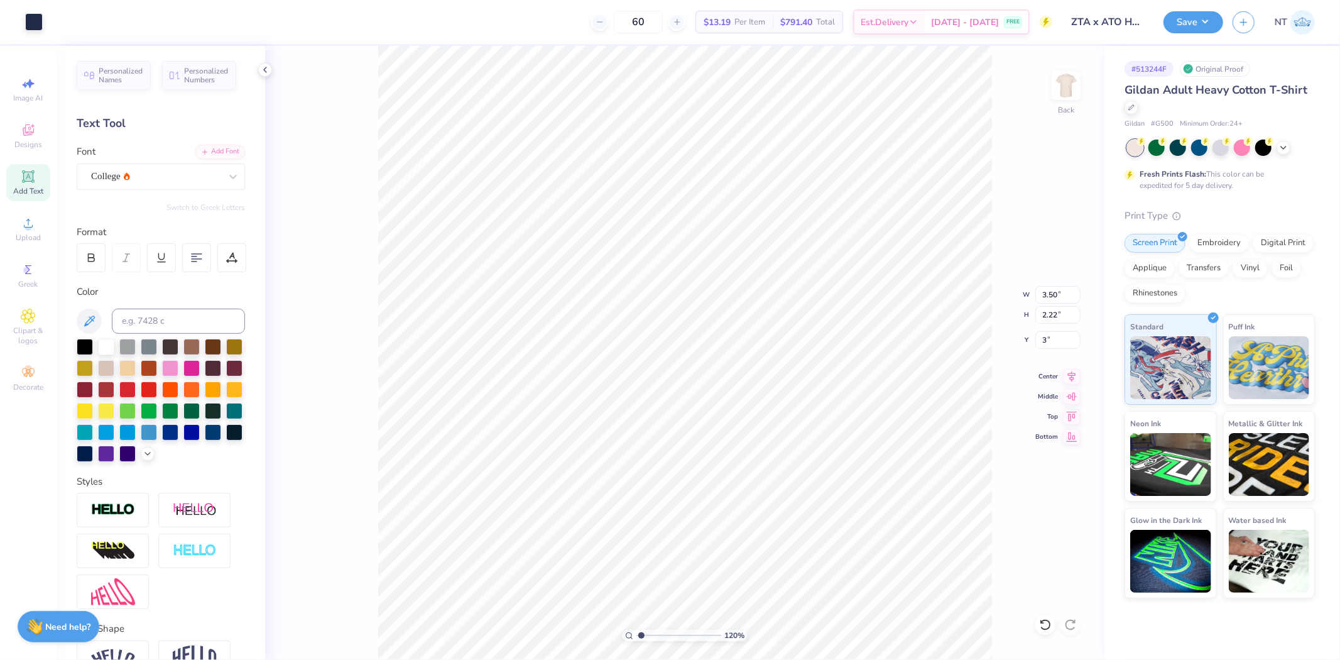
type input "3.00"
click at [1064, 84] on img at bounding box center [1066, 85] width 50 height 50
click at [27, 223] on icon at bounding box center [28, 222] width 15 height 15
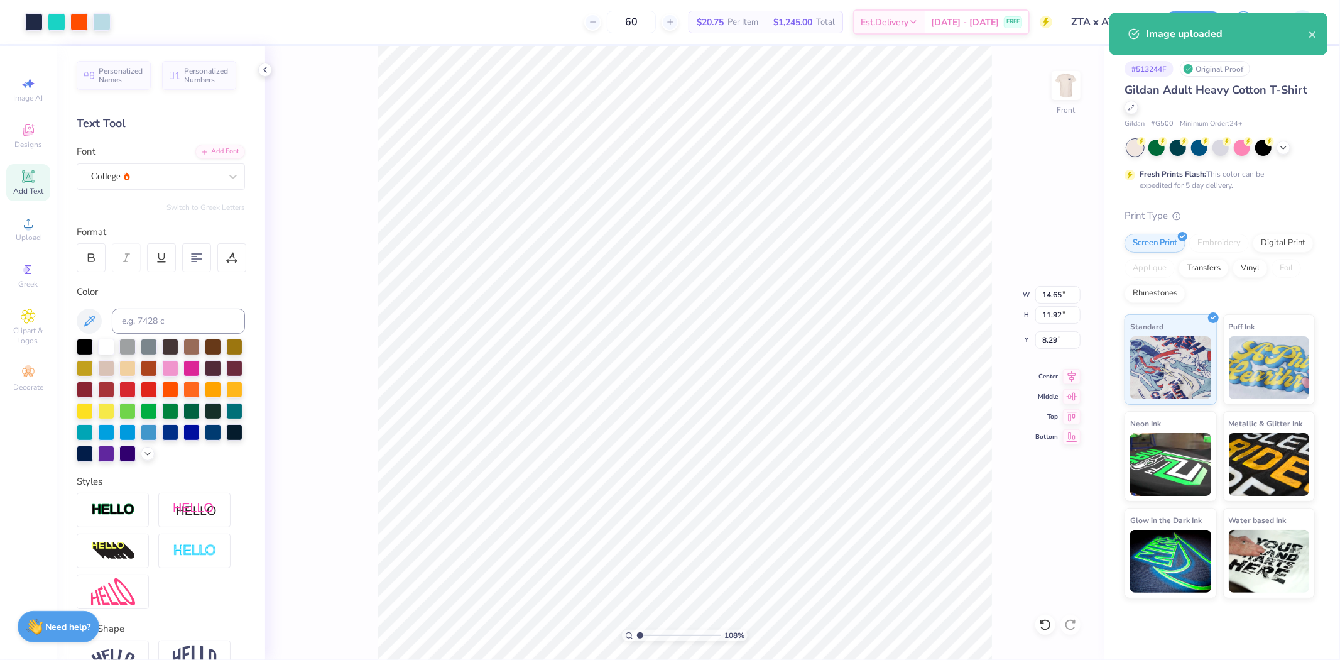
type input "1.08247609246428"
type input "12.71"
type input "10.34"
type input "9.87"
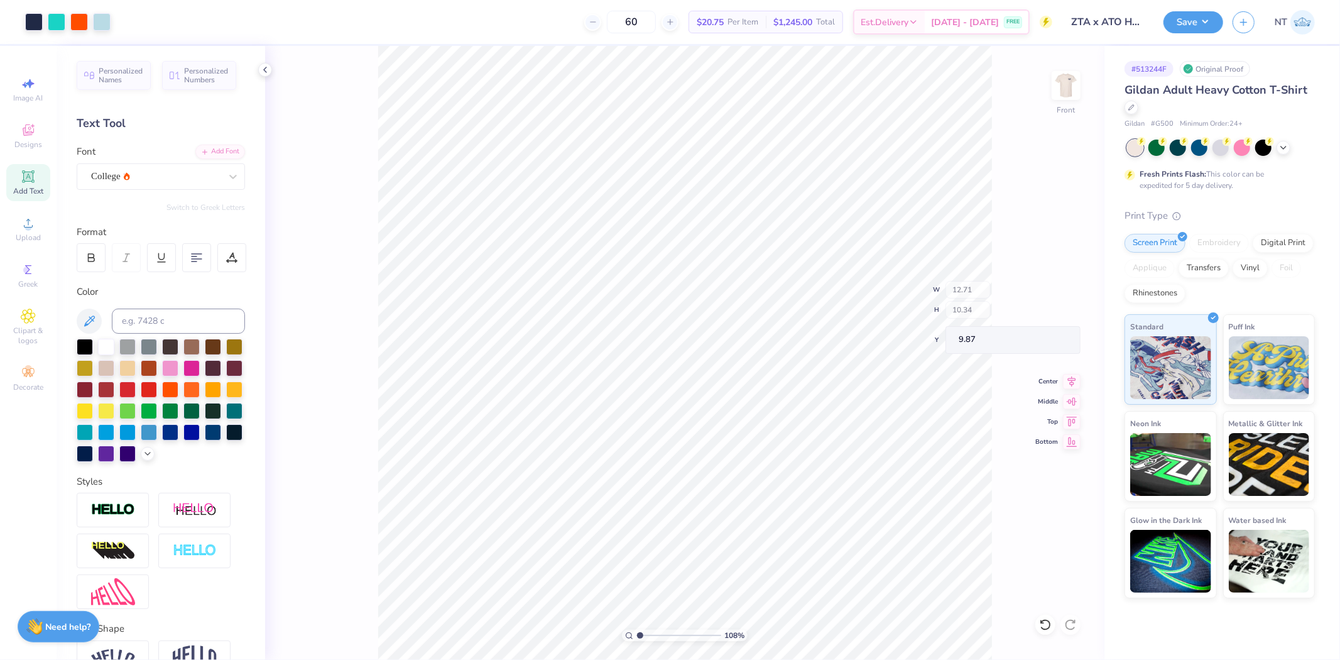
type input "1.08247609246428"
click at [1049, 293] on input "12.71" at bounding box center [1057, 295] width 45 height 18
type input "12.5"
type input "1.08247609246428"
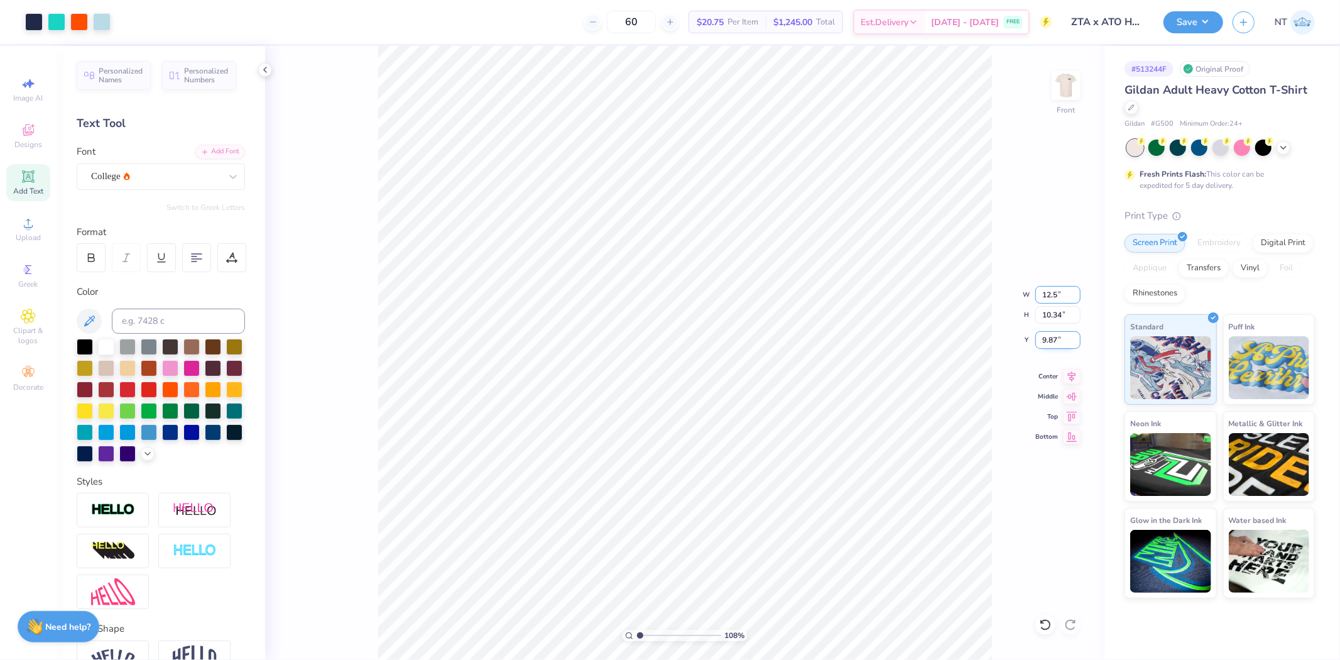
type input "12.50"
type input "10.17"
click at [1048, 338] on input "9.95" at bounding box center [1057, 340] width 45 height 18
type input "3"
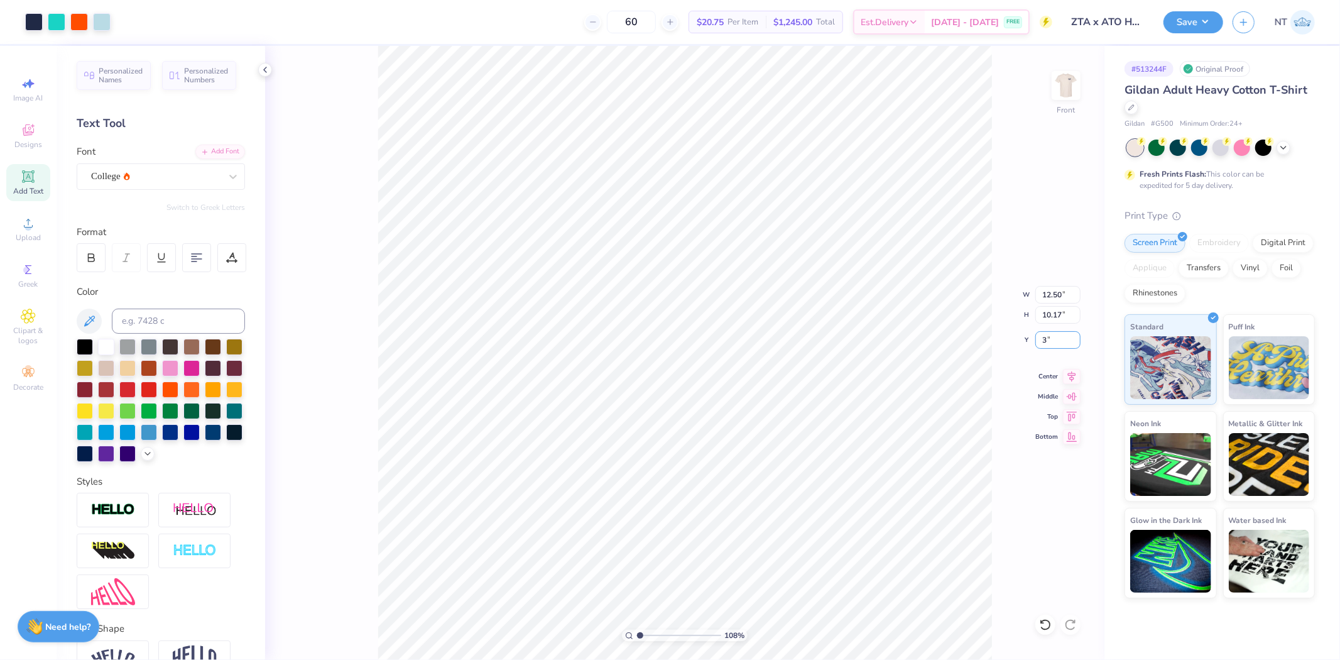
type input "1.08247609246428"
type input "3.00"
click at [1075, 373] on icon at bounding box center [1072, 374] width 8 height 11
click at [57, 17] on div at bounding box center [57, 21] width 18 height 18
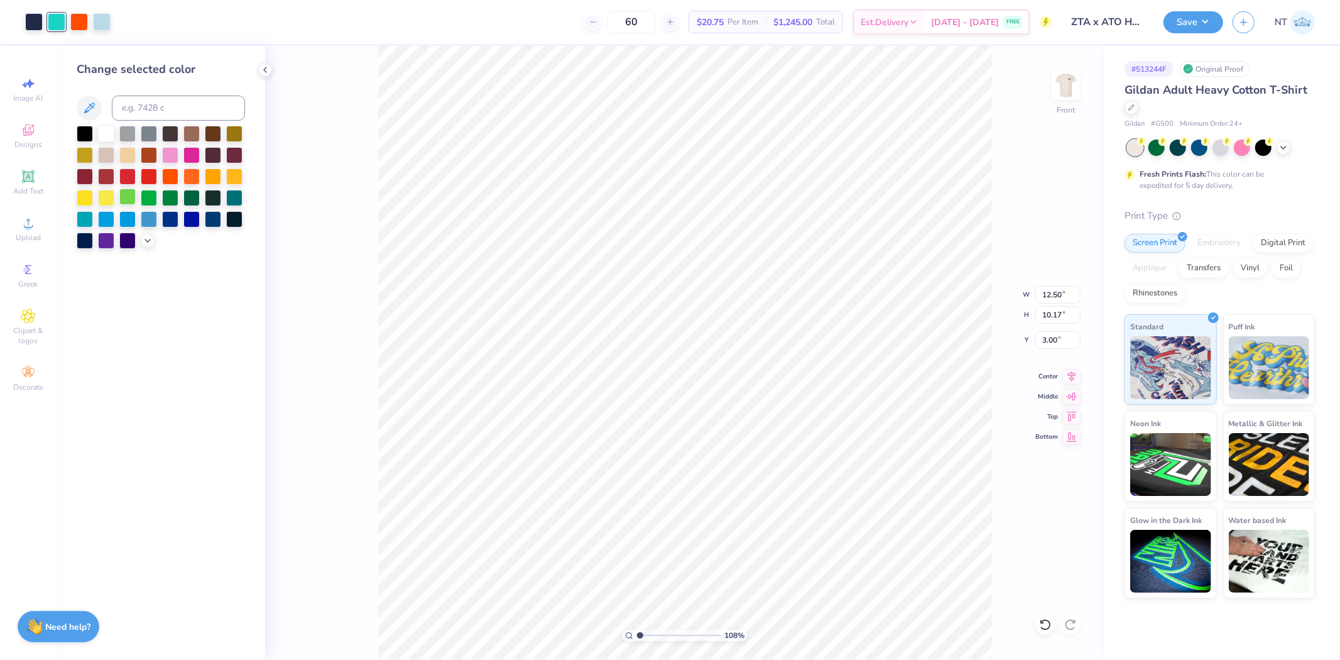
click at [133, 195] on div at bounding box center [127, 196] width 16 height 16
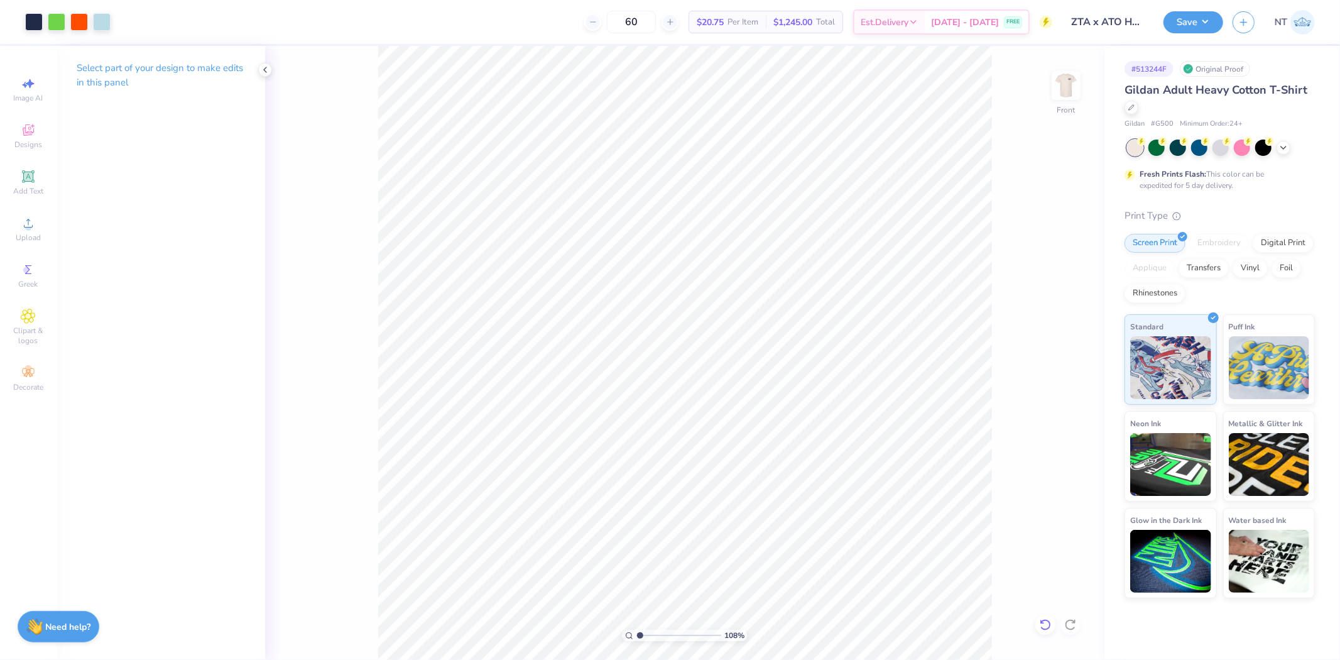
click at [1048, 628] on icon at bounding box center [1045, 624] width 11 height 11
click at [1068, 65] on div "108 % Front W 12.50 12.50 " H 10.17 10.17 " Y 3.00 3.00 " Center Middle Top Bot…" at bounding box center [684, 353] width 839 height 614
click at [1071, 85] on img at bounding box center [1066, 85] width 50 height 50
click at [1063, 89] on img at bounding box center [1066, 85] width 50 height 50
type input "1"
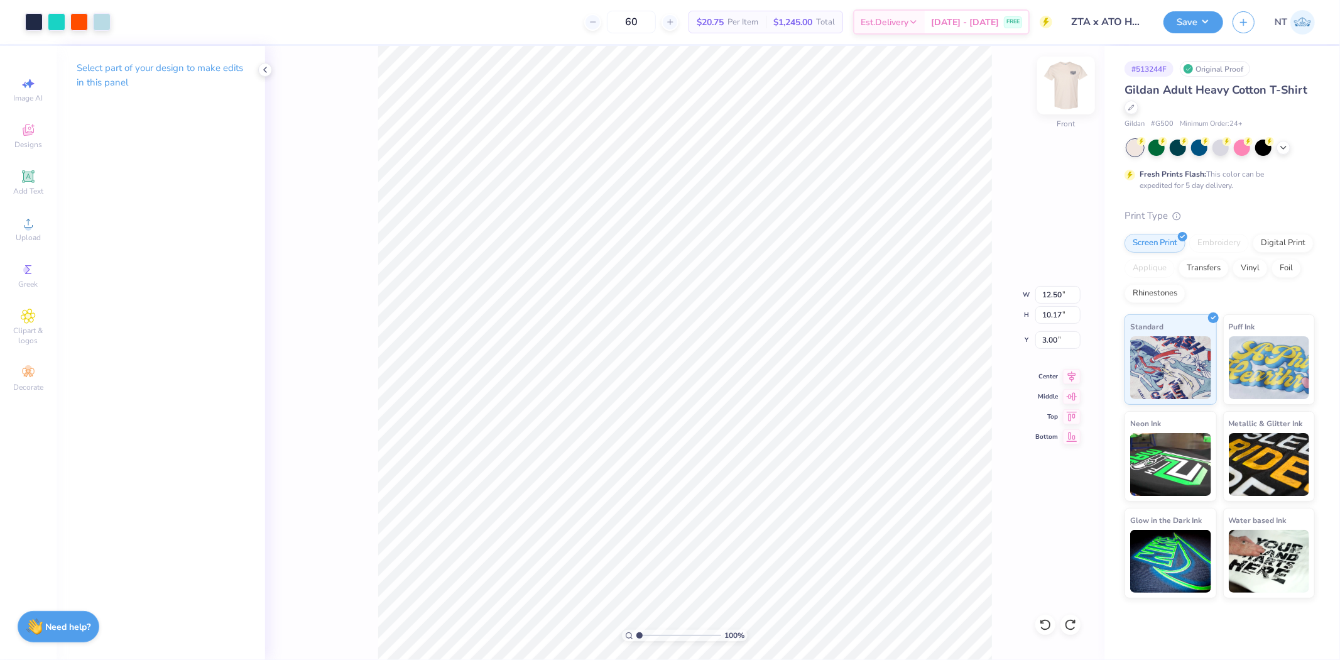
click at [1059, 86] on img at bounding box center [1066, 85] width 50 height 50
click at [266, 67] on icon at bounding box center [265, 70] width 10 height 10
click at [1061, 77] on img at bounding box center [1066, 85] width 50 height 50
click at [920, 162] on div "100 % Front W 12.50 12.50 " H 10.17 10.17 " Y 3.00 3.00 " Center Middle Top Bot…" at bounding box center [581, 353] width 1048 height 614
click at [1072, 83] on img at bounding box center [1066, 85] width 50 height 50
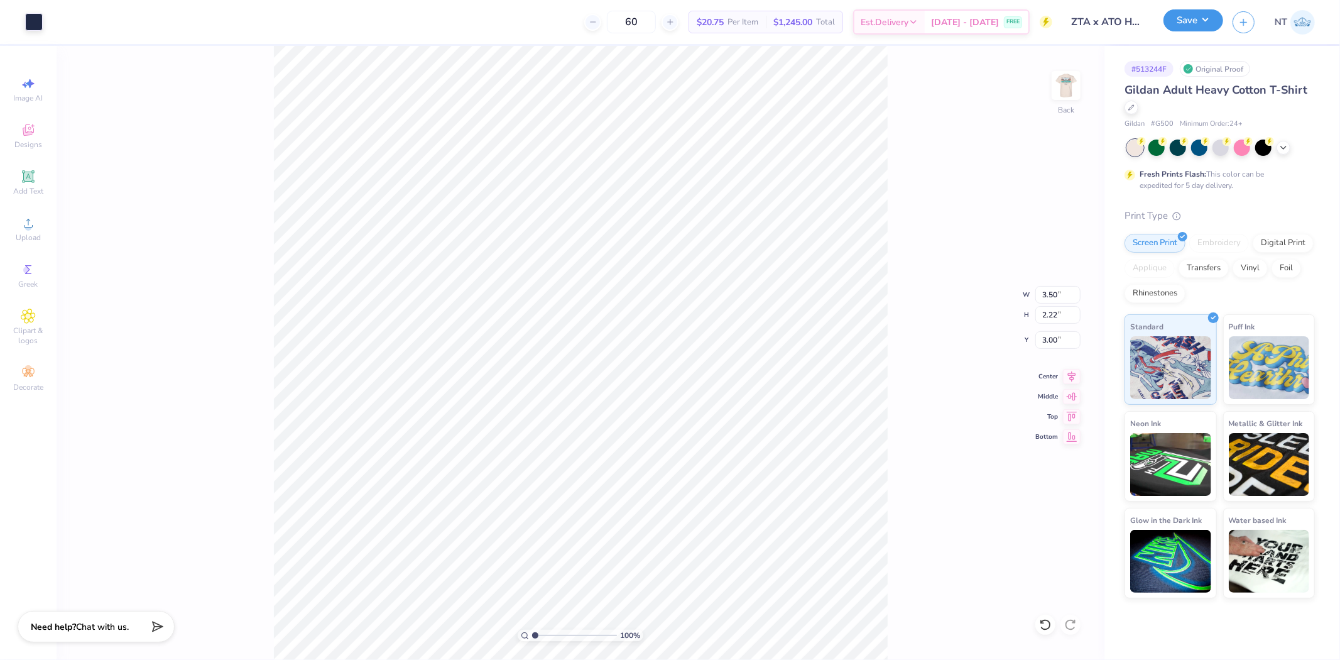
click at [1204, 29] on button "Save" at bounding box center [1194, 20] width 60 height 22
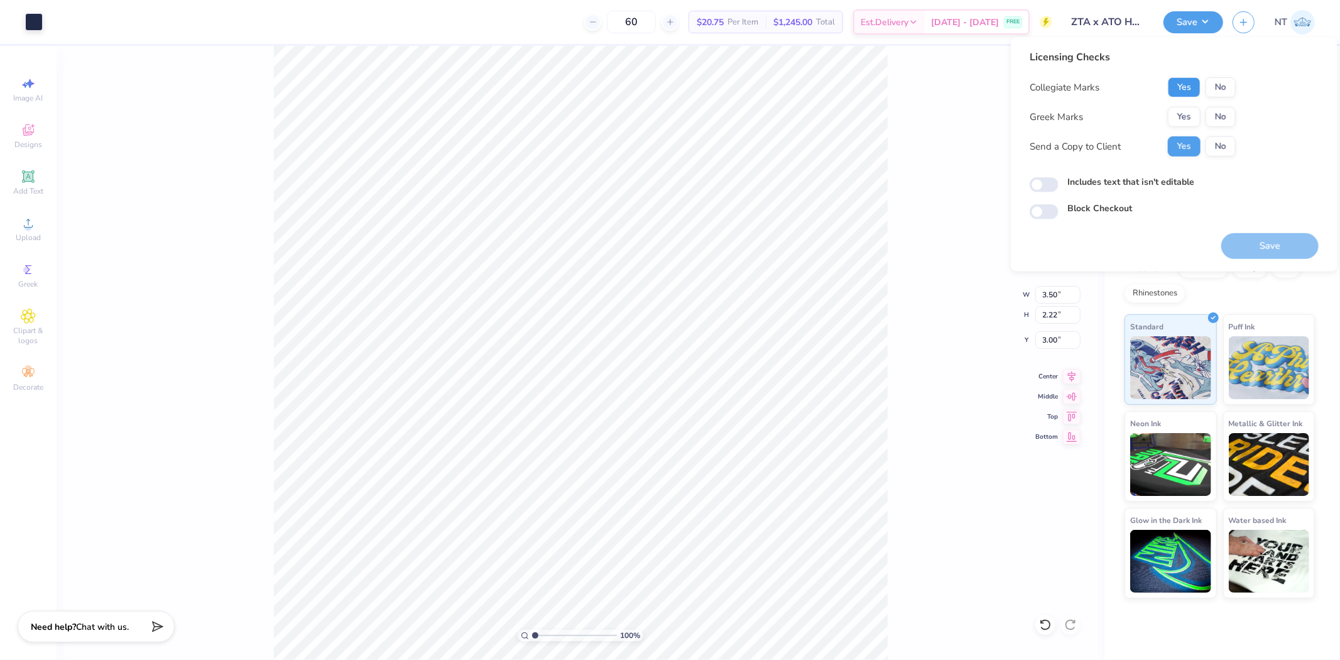
click at [1186, 85] on button "Yes" at bounding box center [1184, 87] width 33 height 20
click at [1182, 111] on button "Yes" at bounding box center [1184, 117] width 33 height 20
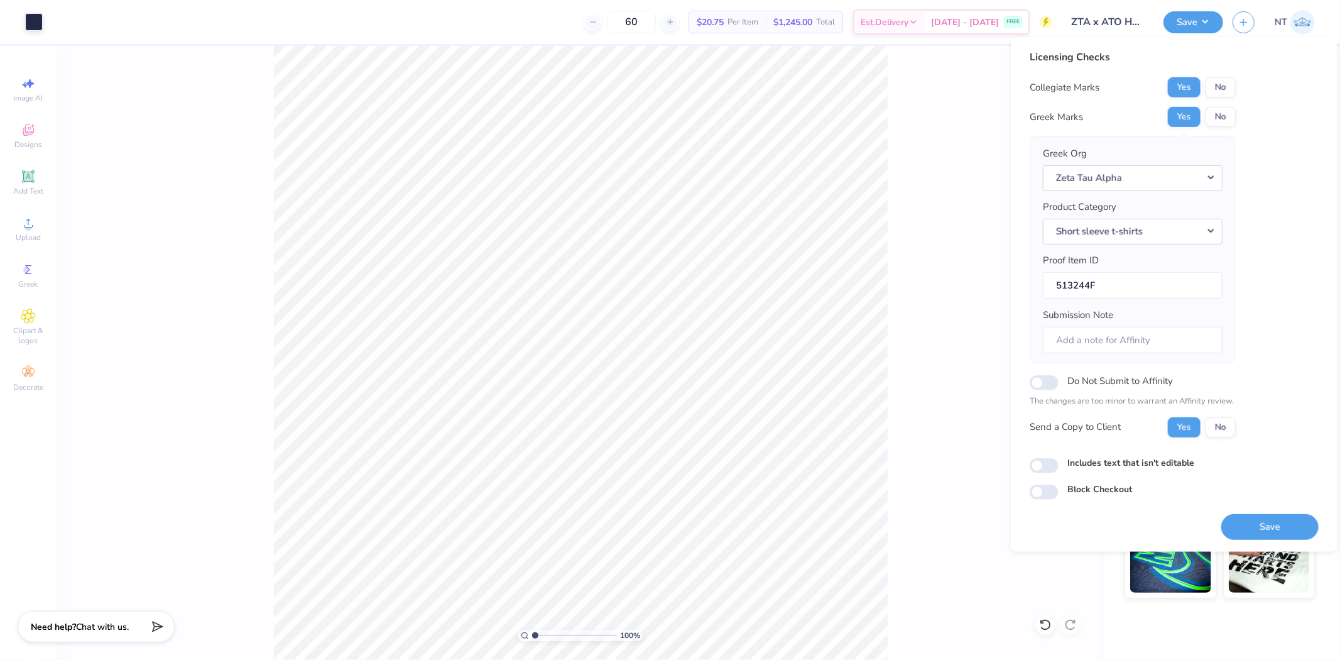
click at [1113, 461] on label "Includes text that isn't editable" at bounding box center [1130, 461] width 127 height 13
click at [1059, 461] on input "Includes text that isn't editable" at bounding box center [1044, 465] width 29 height 15
checkbox input "true"
click at [1293, 526] on button "Save" at bounding box center [1269, 526] width 97 height 26
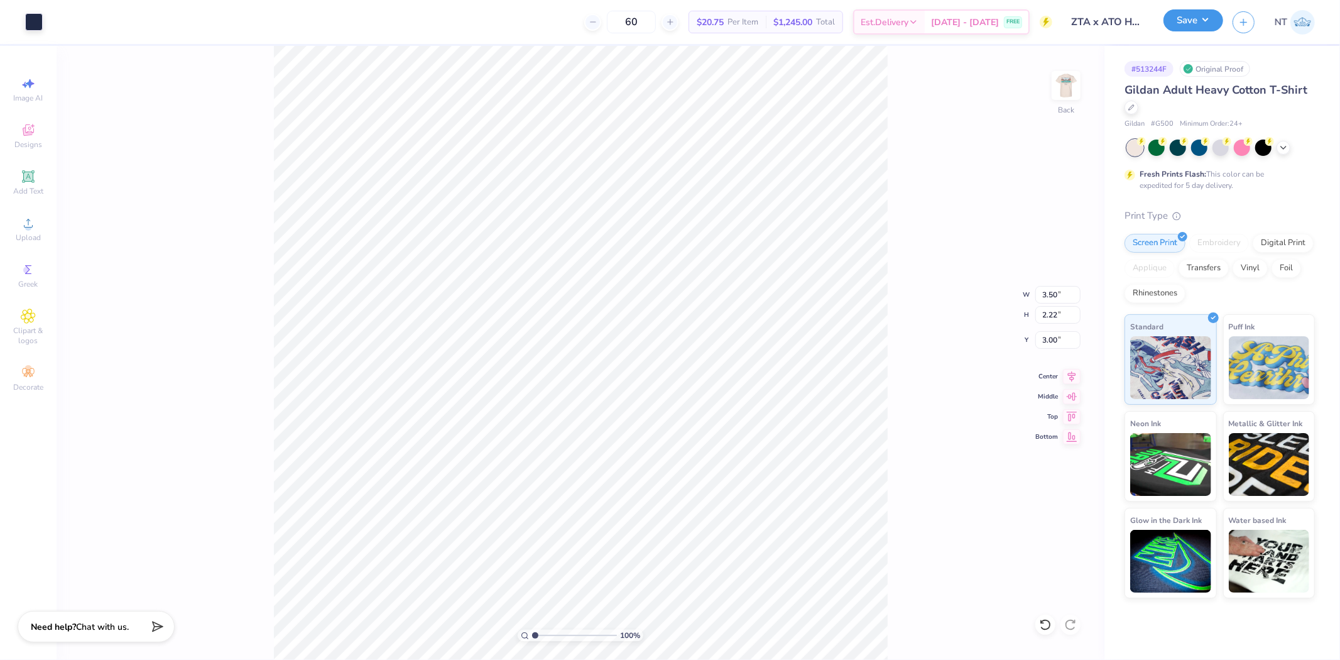
click at [1189, 26] on button "Save" at bounding box center [1194, 20] width 60 height 22
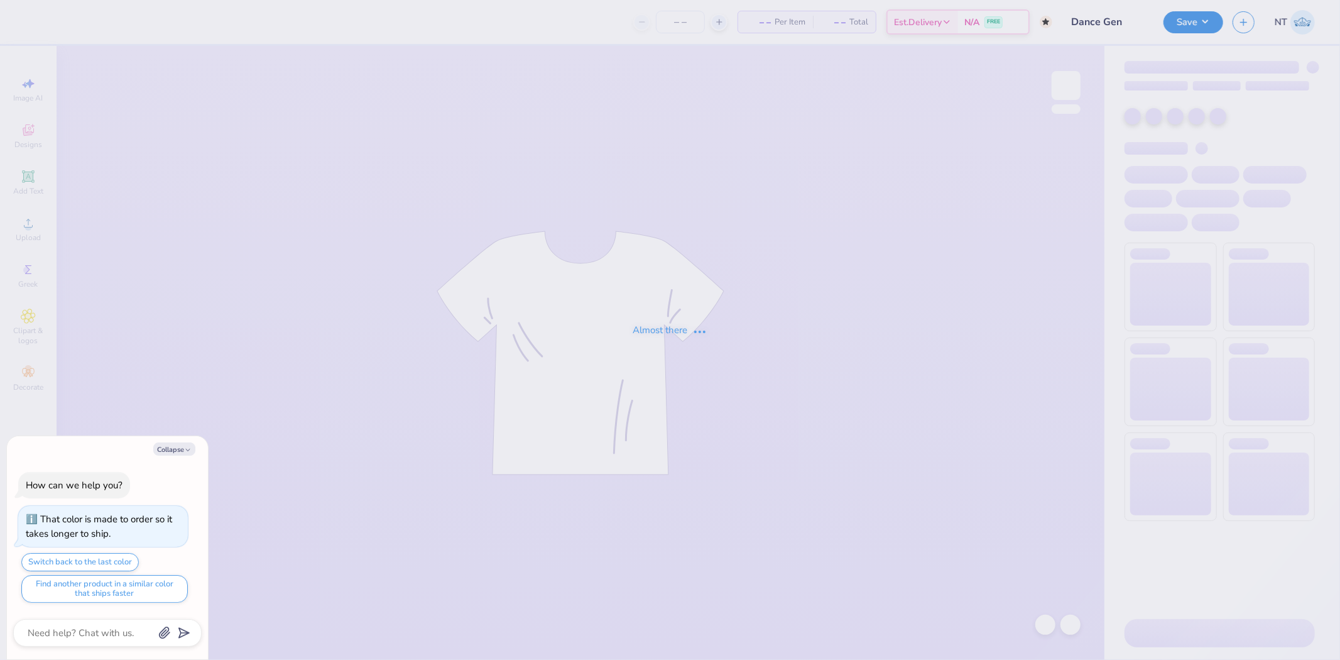
type input "Dance Gen"
type textarea "x"
type input "50"
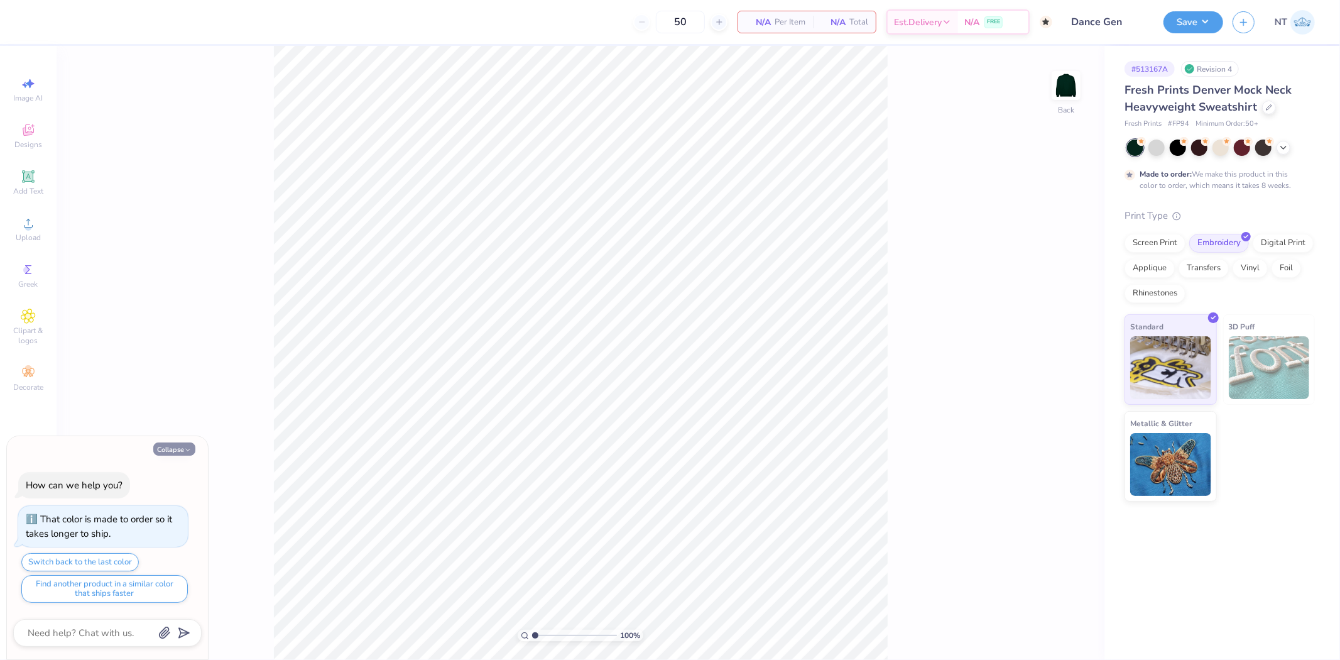
click at [183, 446] on button "Collapse" at bounding box center [174, 448] width 42 height 13
type textarea "x"
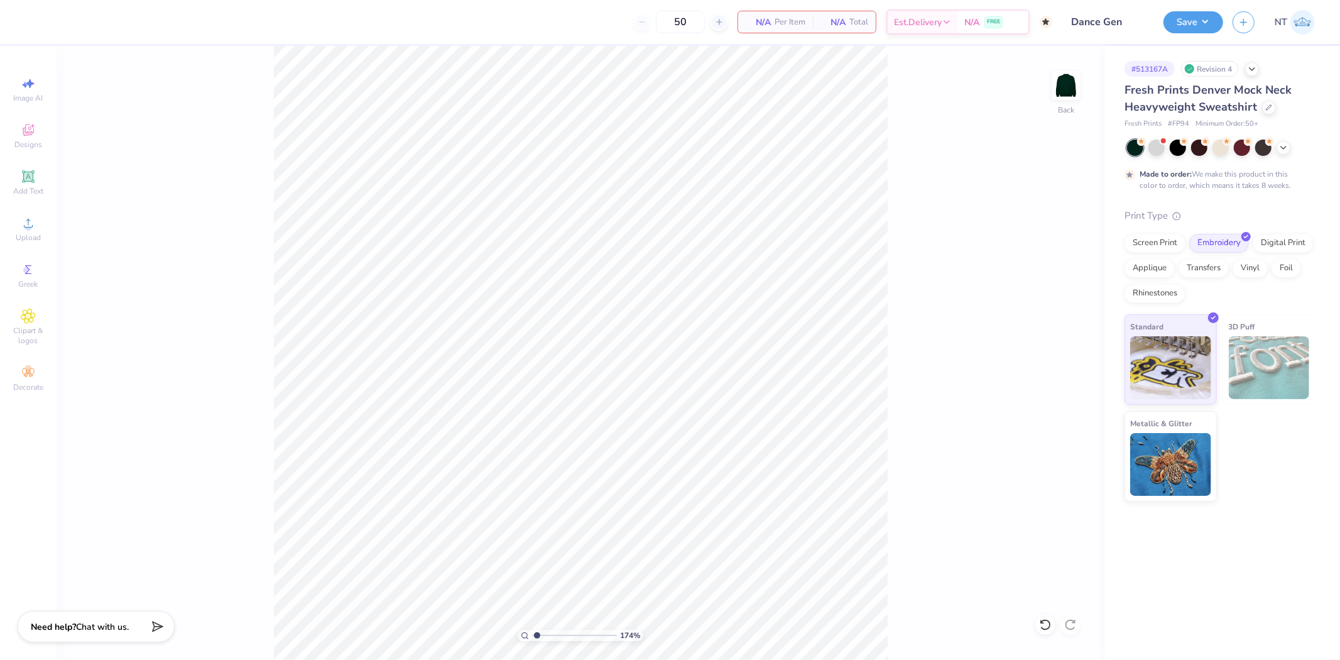
type input "1"
click at [1015, 622] on div "100 % Back" at bounding box center [581, 353] width 1048 height 614
